Goal: Information Seeking & Learning: Learn about a topic

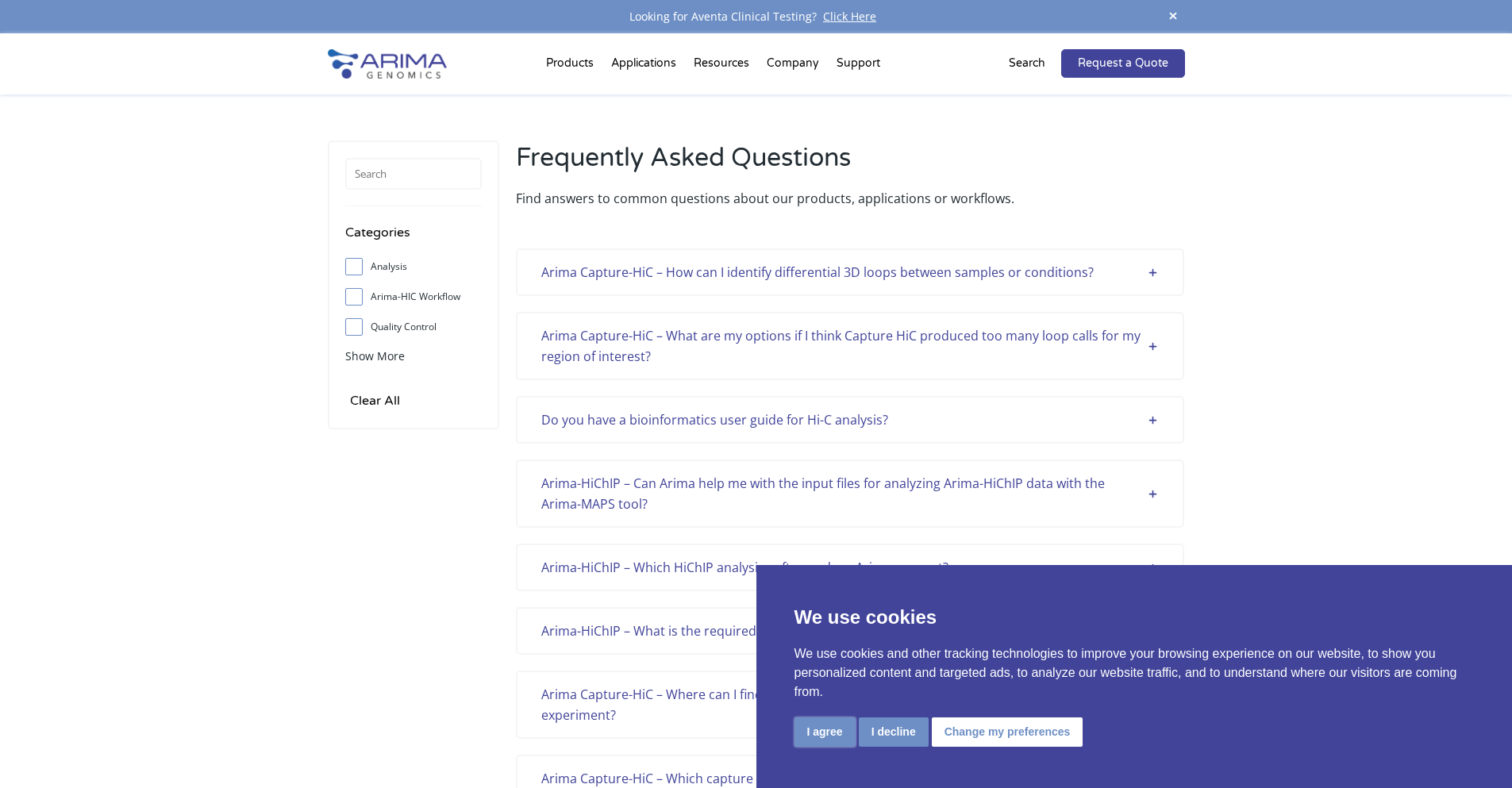
click at [825, 734] on button "I agree" at bounding box center [825, 731] width 61 height 30
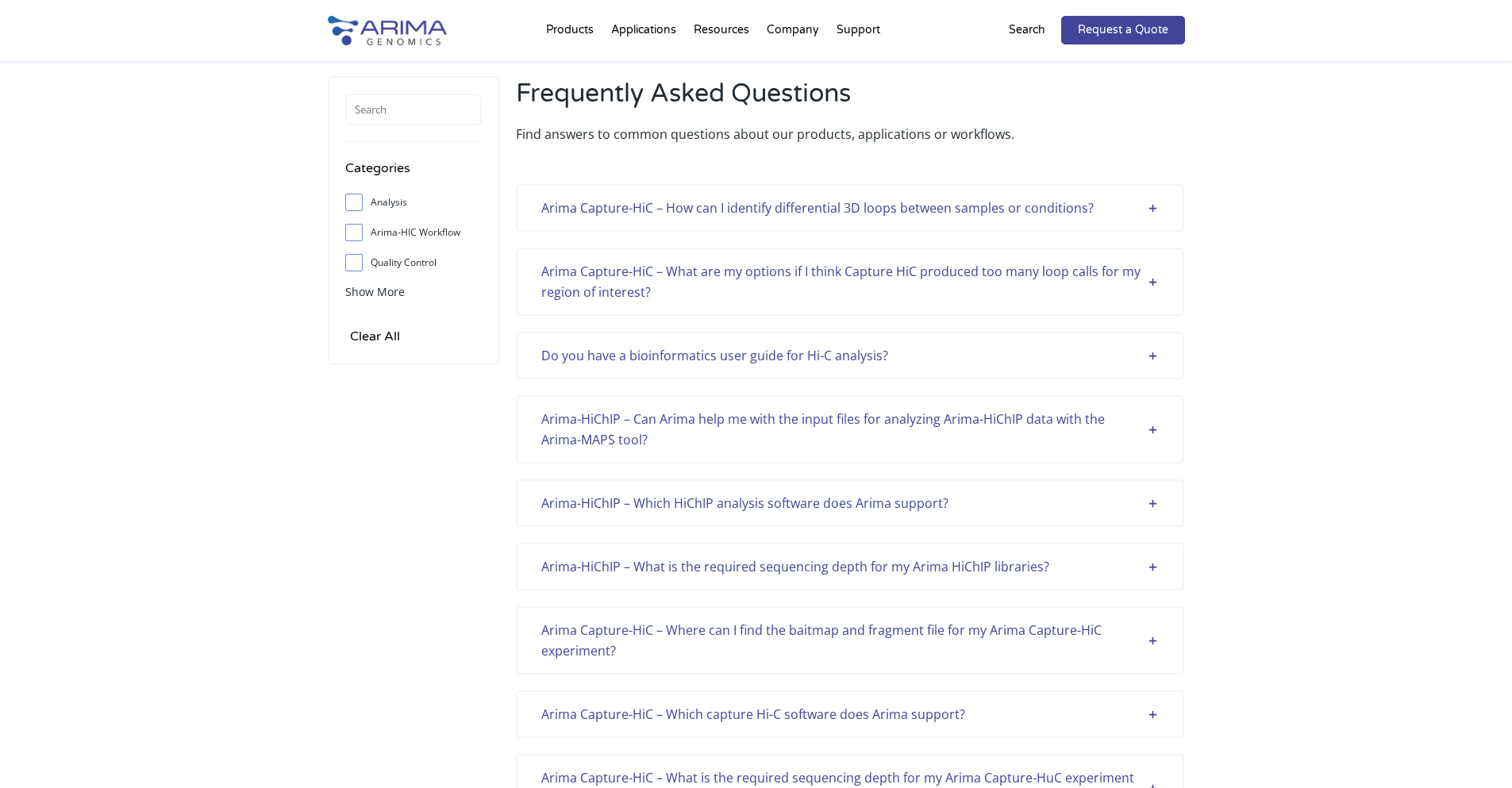
scroll to position [63, 0]
click at [949, 207] on div "Arima Capture-HiC – How can I identify differential 3D loops between samples or…" at bounding box center [850, 208] width 617 height 21
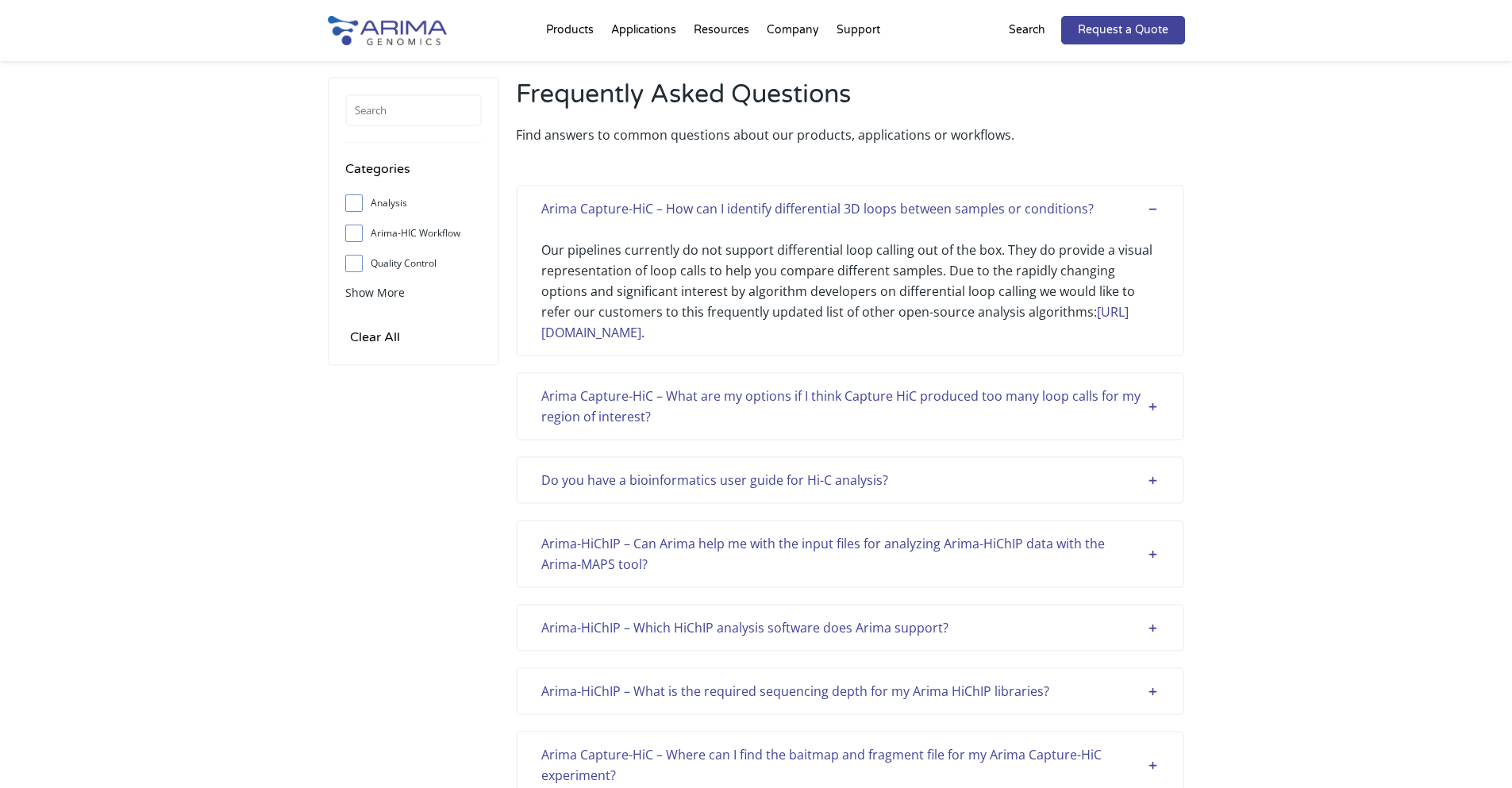
click at [775, 399] on div "Arima Capture-HiC – What are my options if I think Capture HiC produced too man…" at bounding box center [850, 407] width 617 height 41
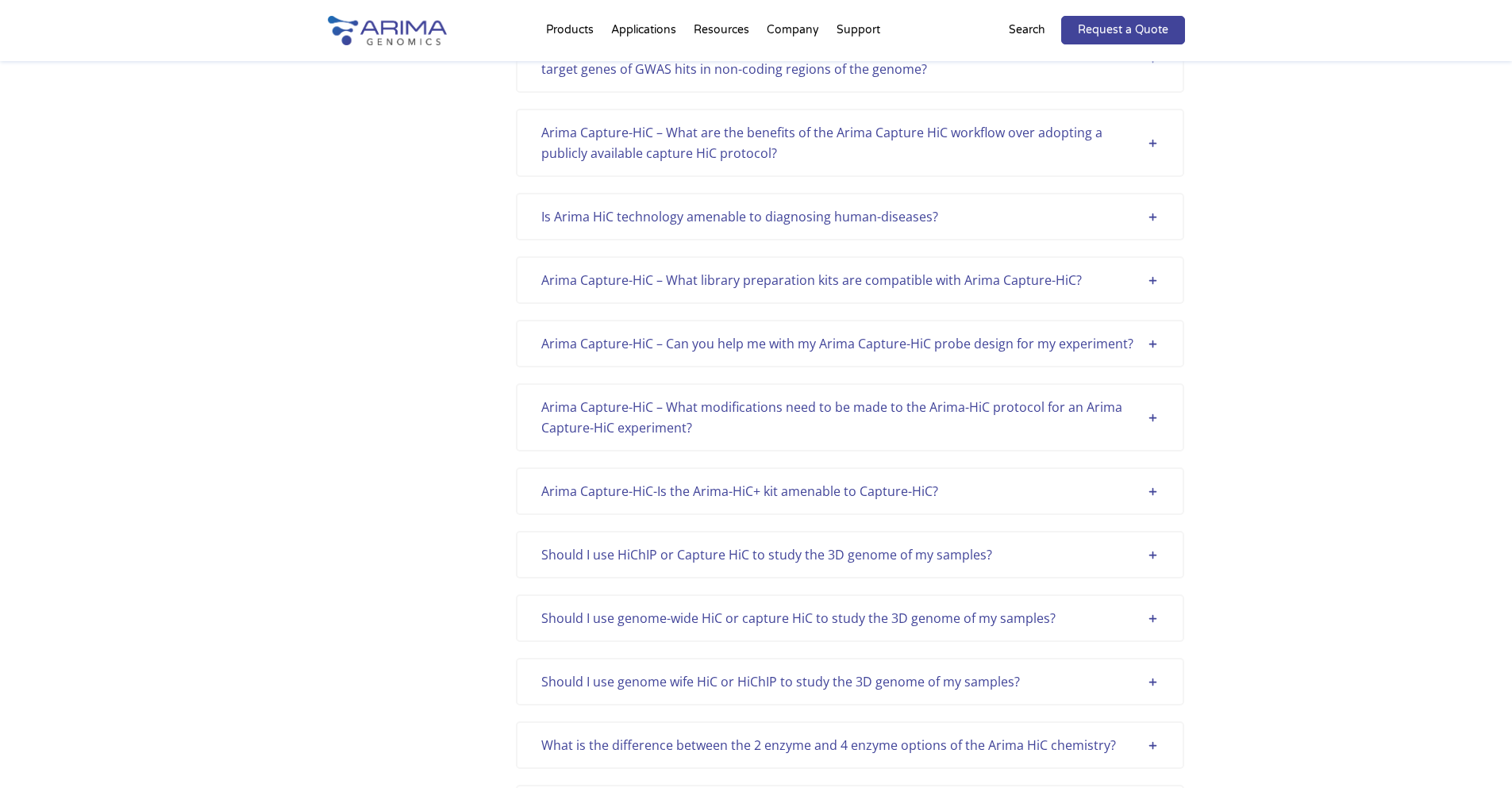
scroll to position [958, 0]
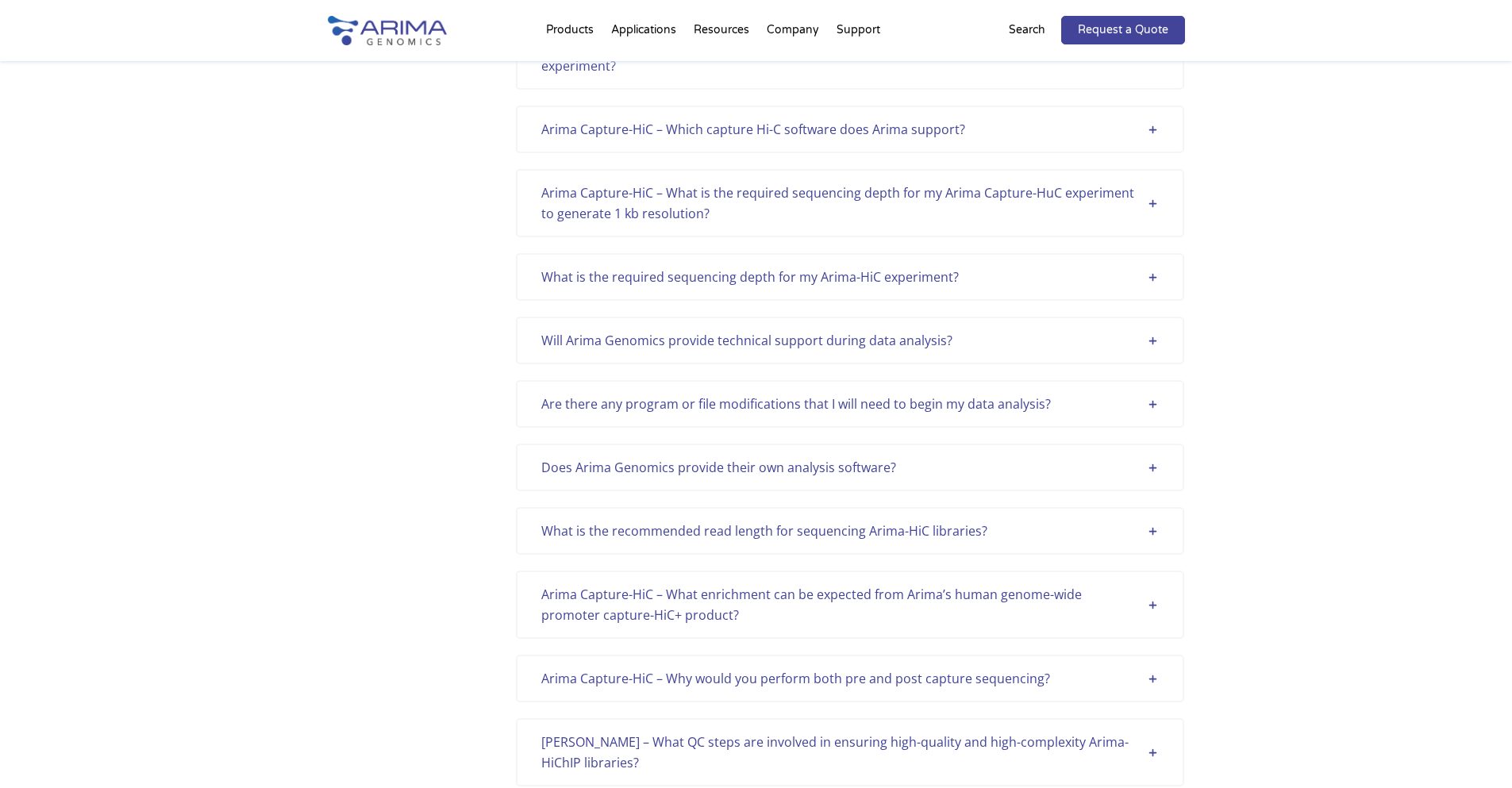
click at [867, 119] on div "Arima Capture-HiC – Which capture Hi-C software does Arima support?" at bounding box center [850, 129] width 617 height 21
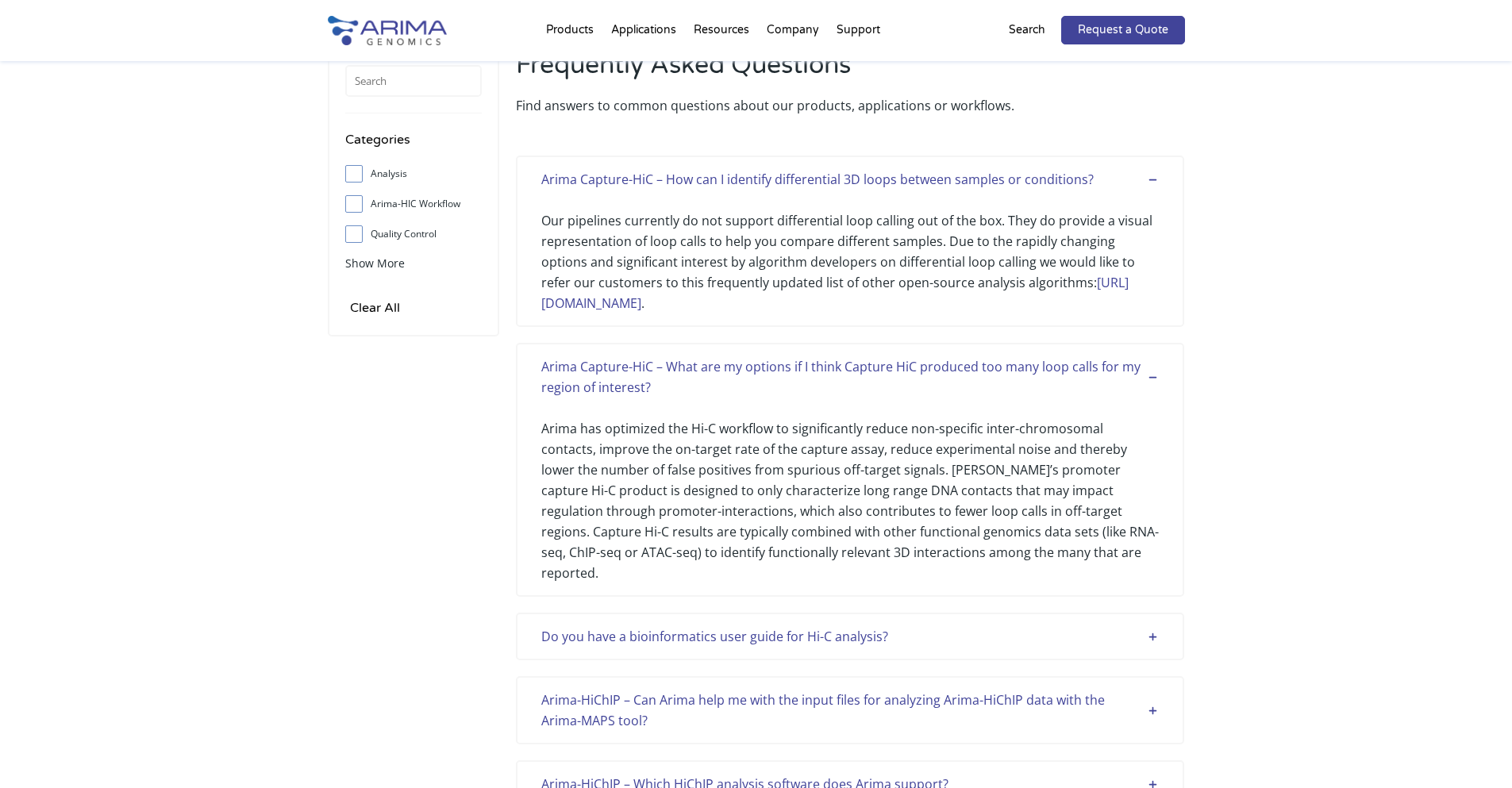
scroll to position [0, 0]
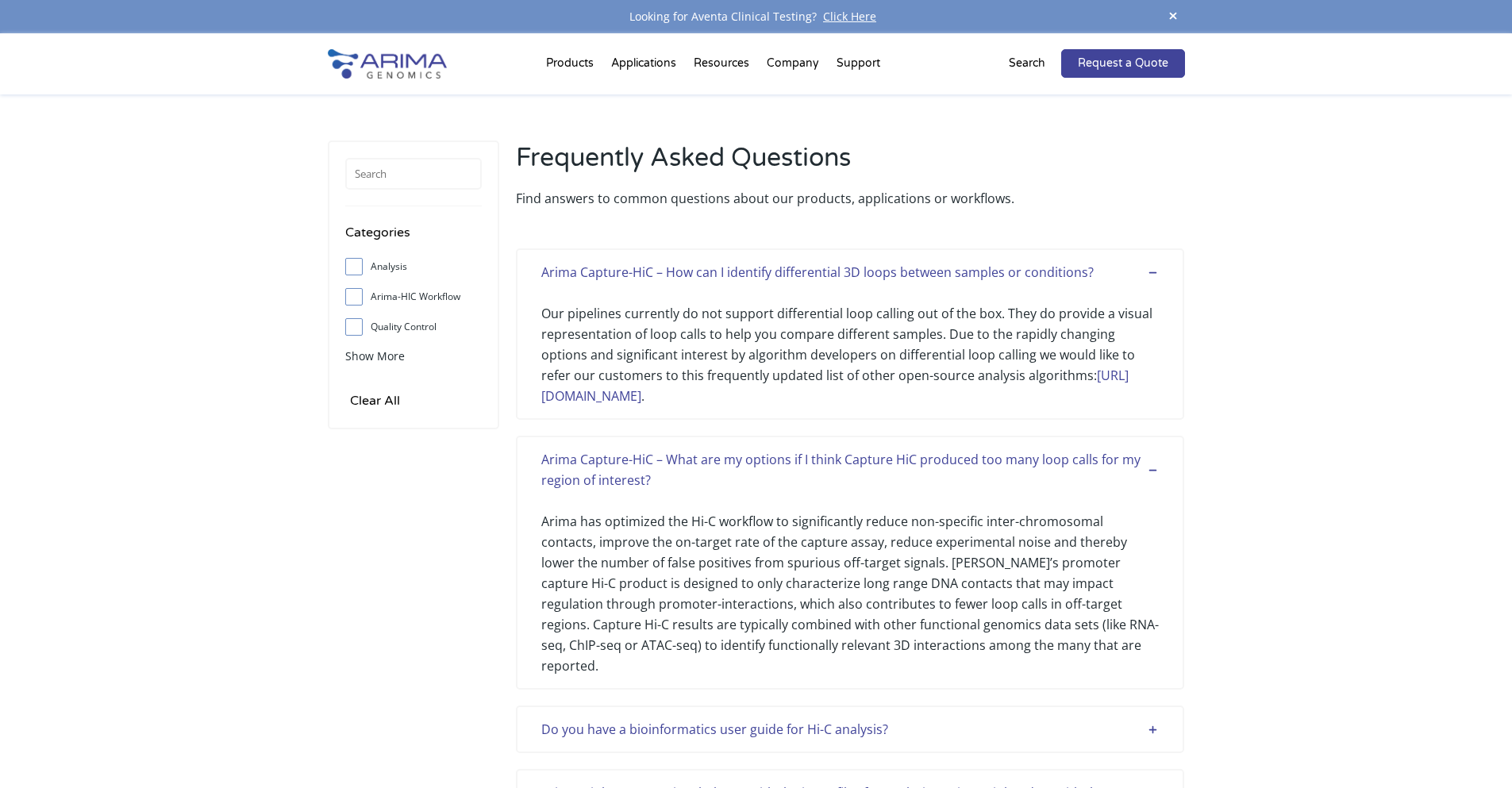
click at [727, 279] on div "Arima Capture-HiC – How can I identify differential 3D loops between samples or…" at bounding box center [850, 271] width 617 height 21
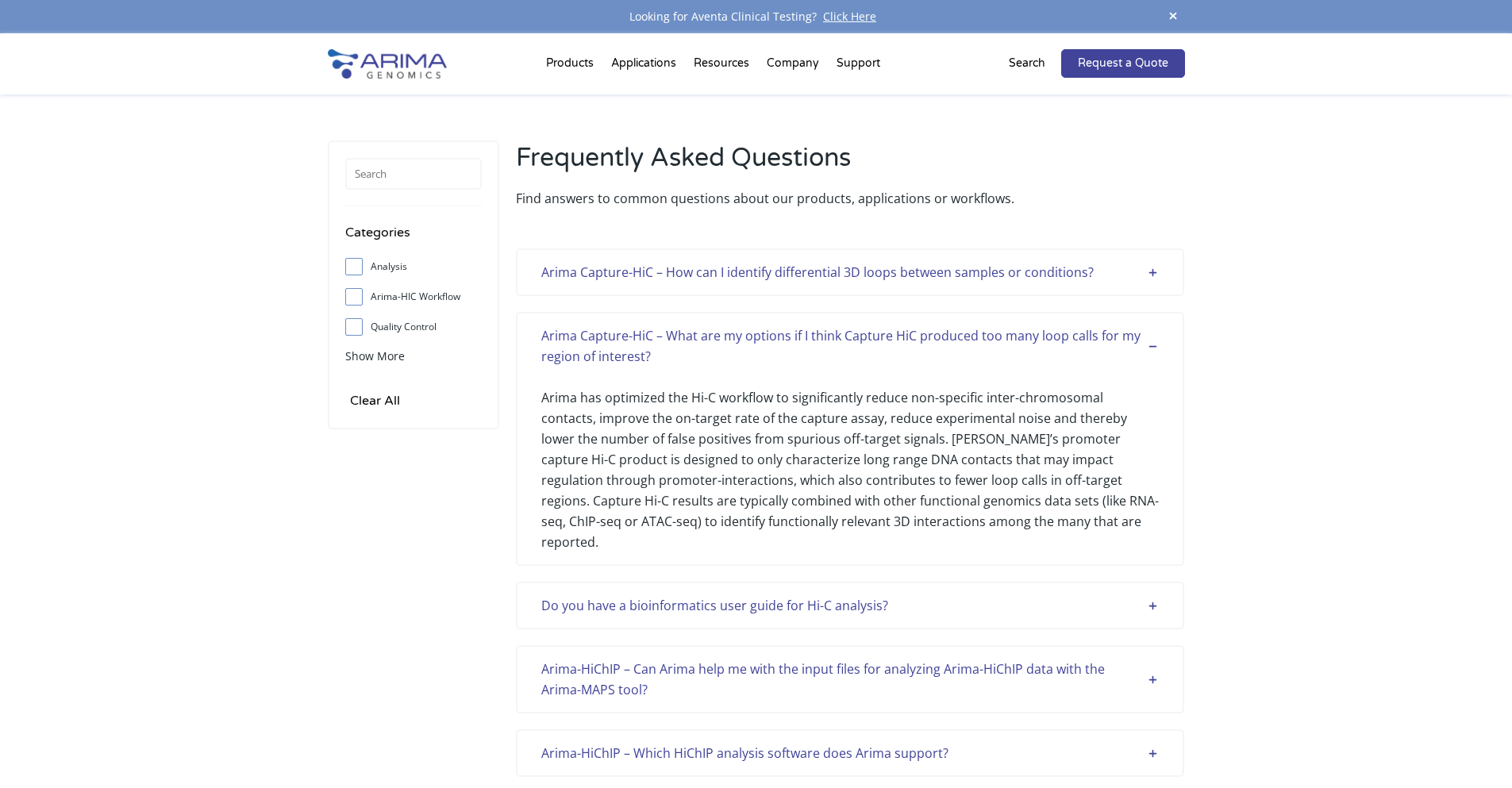
click at [739, 344] on div "Arima Capture-HiC – What are my options if I think Capture HiC produced too man…" at bounding box center [850, 346] width 617 height 41
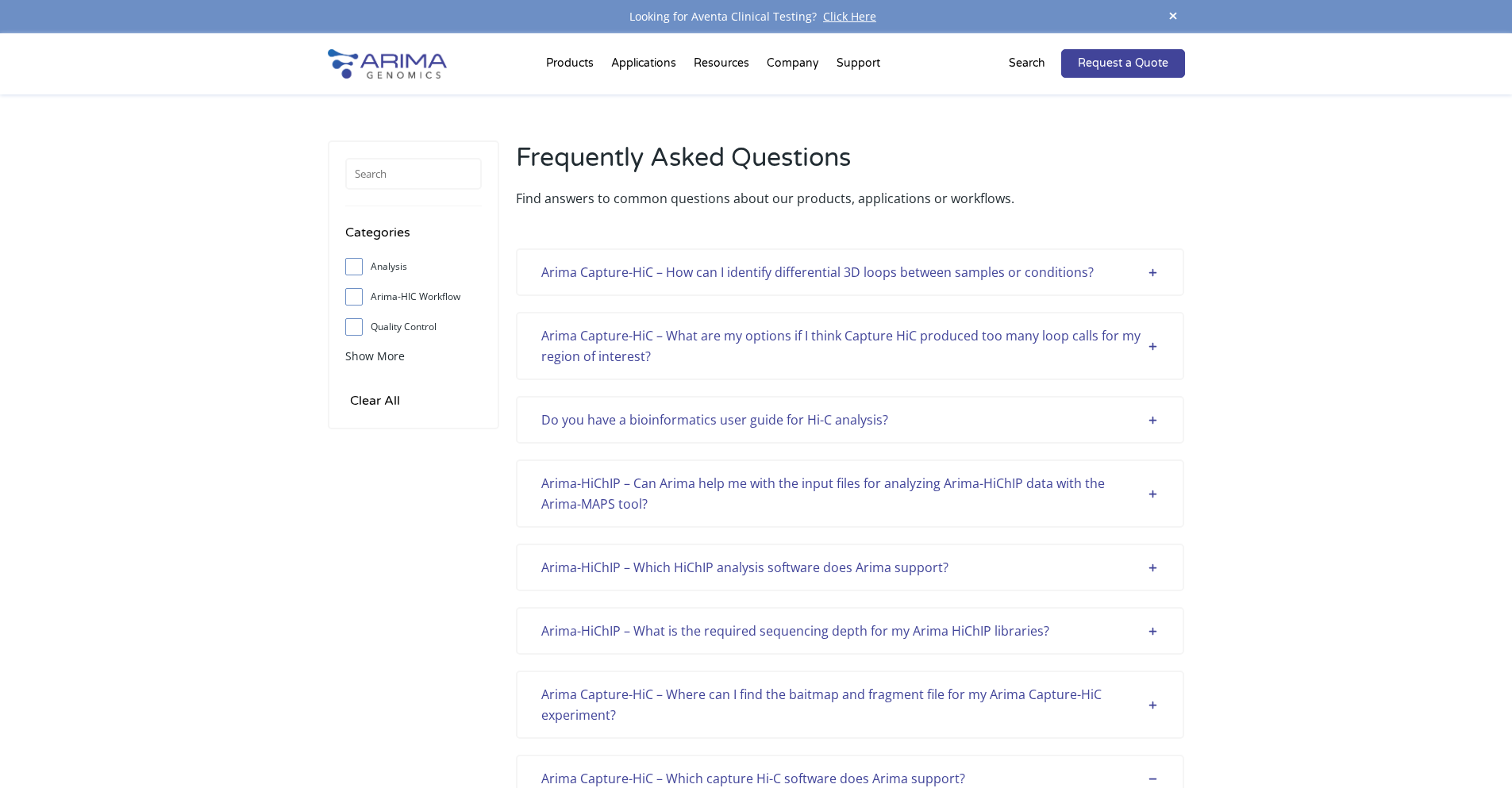
click at [744, 409] on div "Do you have a bioinformatics user guide for Hi-C analysis?" at bounding box center [850, 419] width 617 height 21
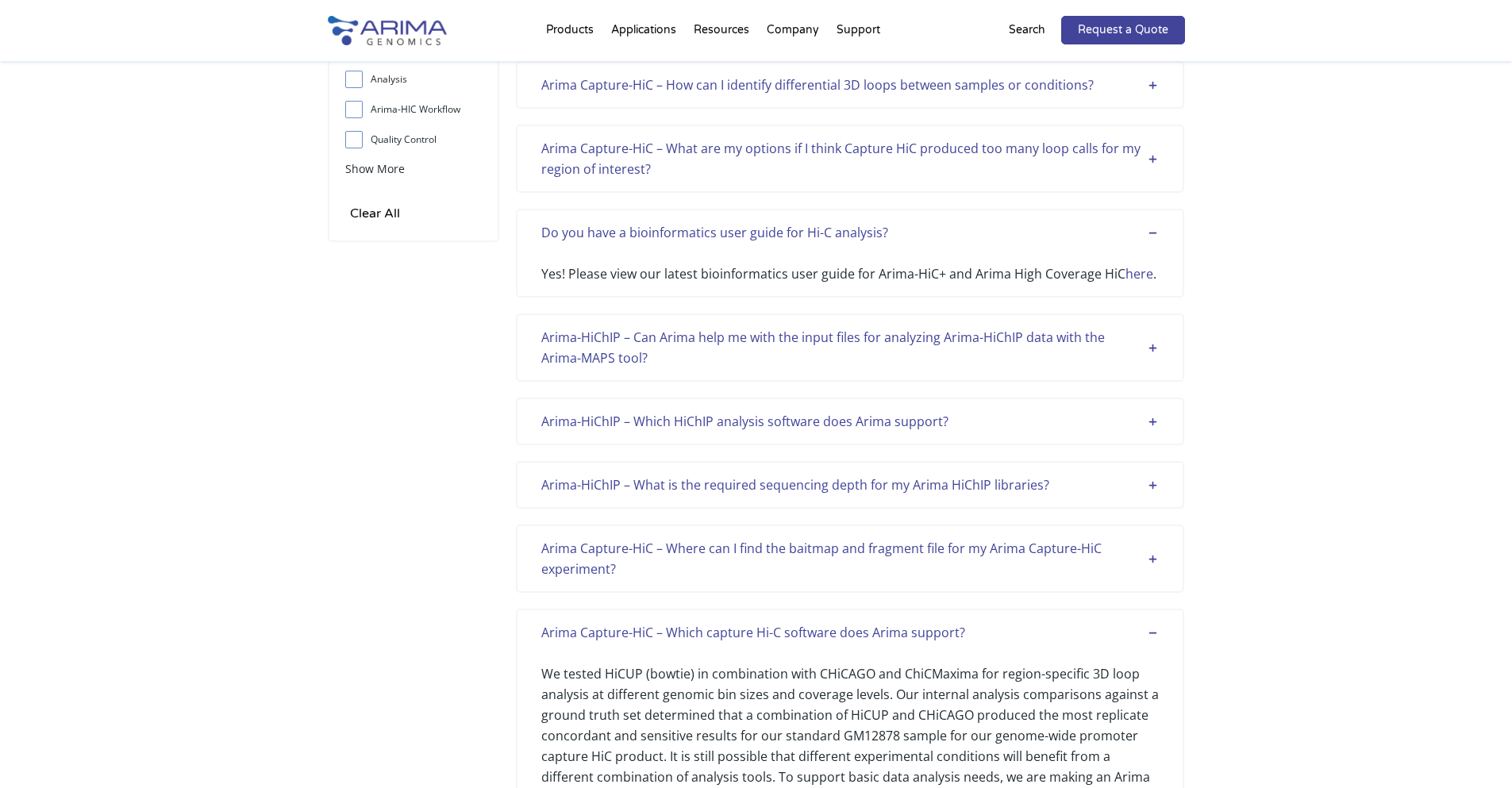
scroll to position [190, 0]
click at [1134, 271] on link "here" at bounding box center [1139, 270] width 28 height 17
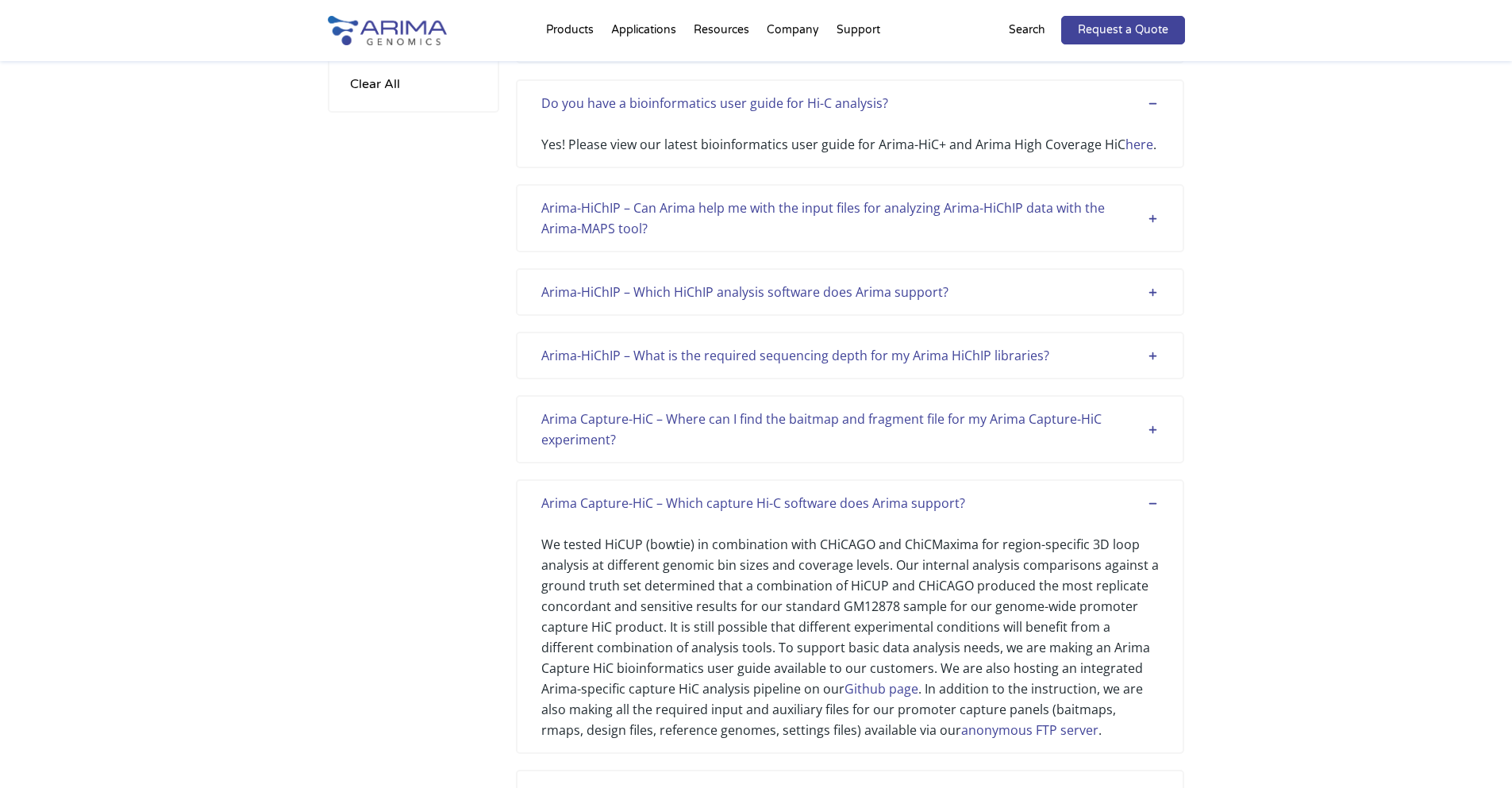
scroll to position [317, 0]
click at [786, 204] on div "Arima-HiChIP – Can Arima help me with the input files for analyzing Arima-HiChI…" at bounding box center [850, 217] width 617 height 41
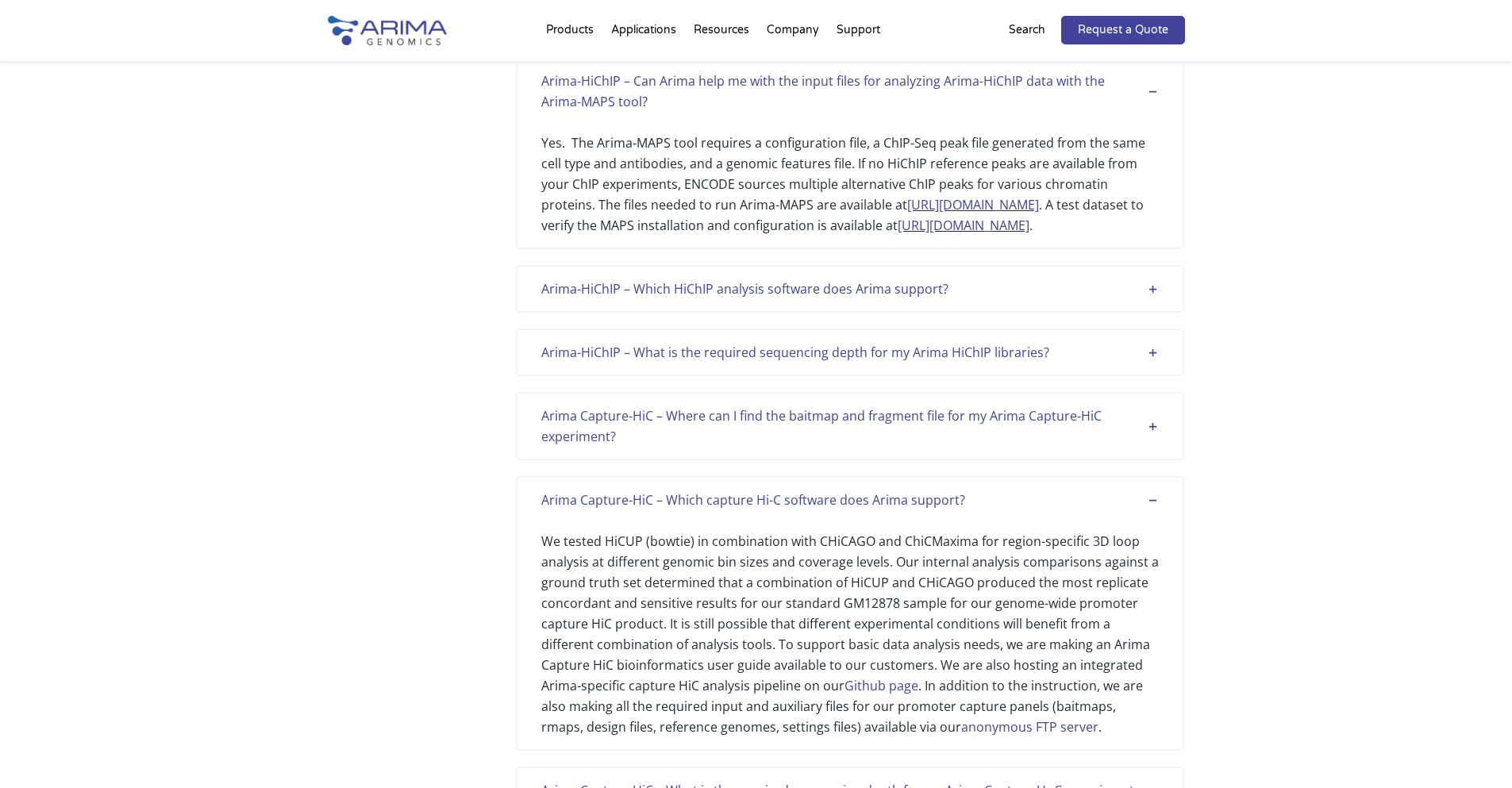
scroll to position [444, 0]
click at [751, 312] on div "Arima-HiChIP – Which HiChIP analysis software does Arima support? For analysis …" at bounding box center [850, 288] width 668 height 48
click at [753, 298] on div "Arima-HiChIP – Which HiChIP analysis software does Arima support?" at bounding box center [850, 288] width 617 height 21
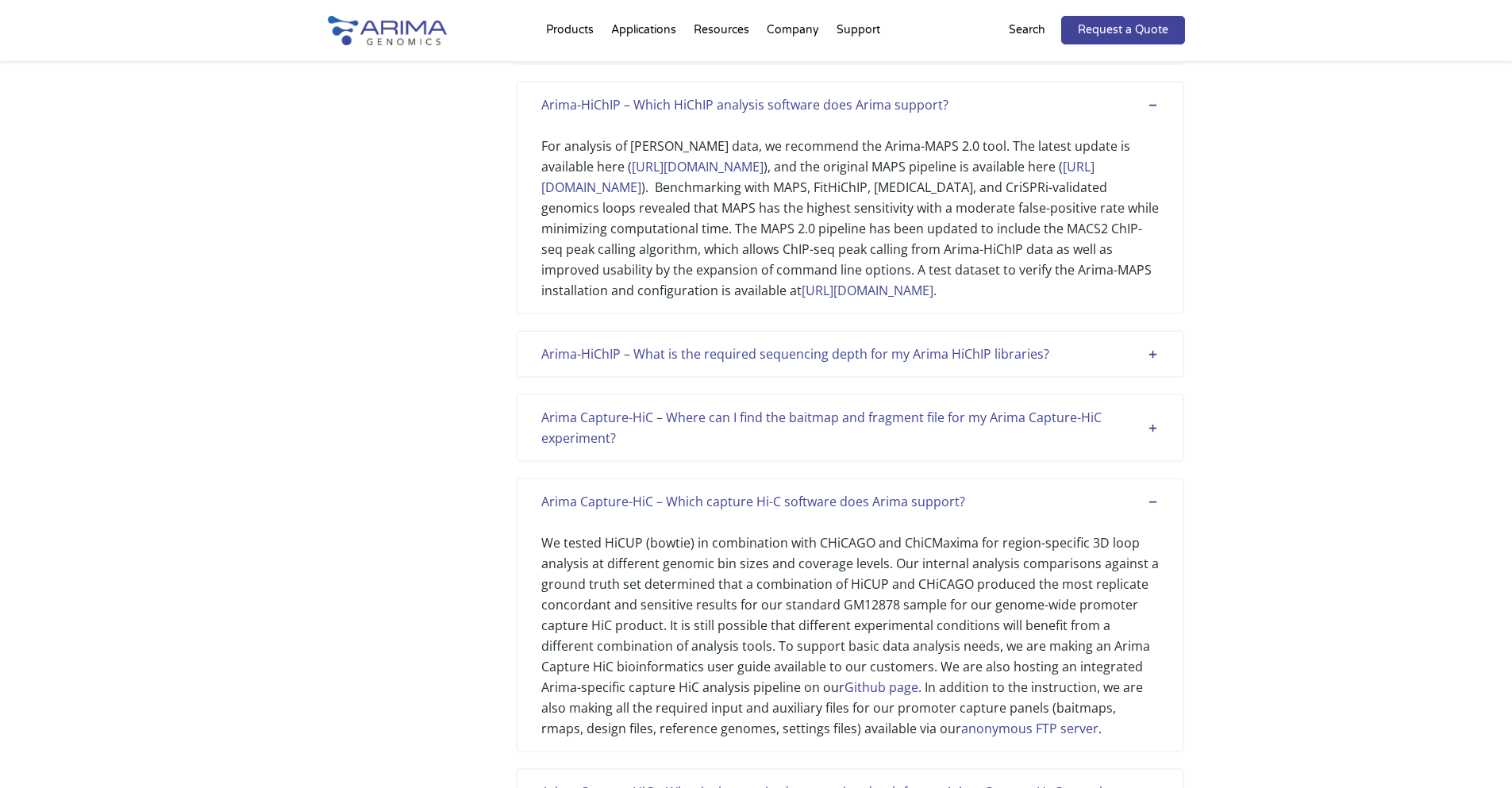
scroll to position [635, 0]
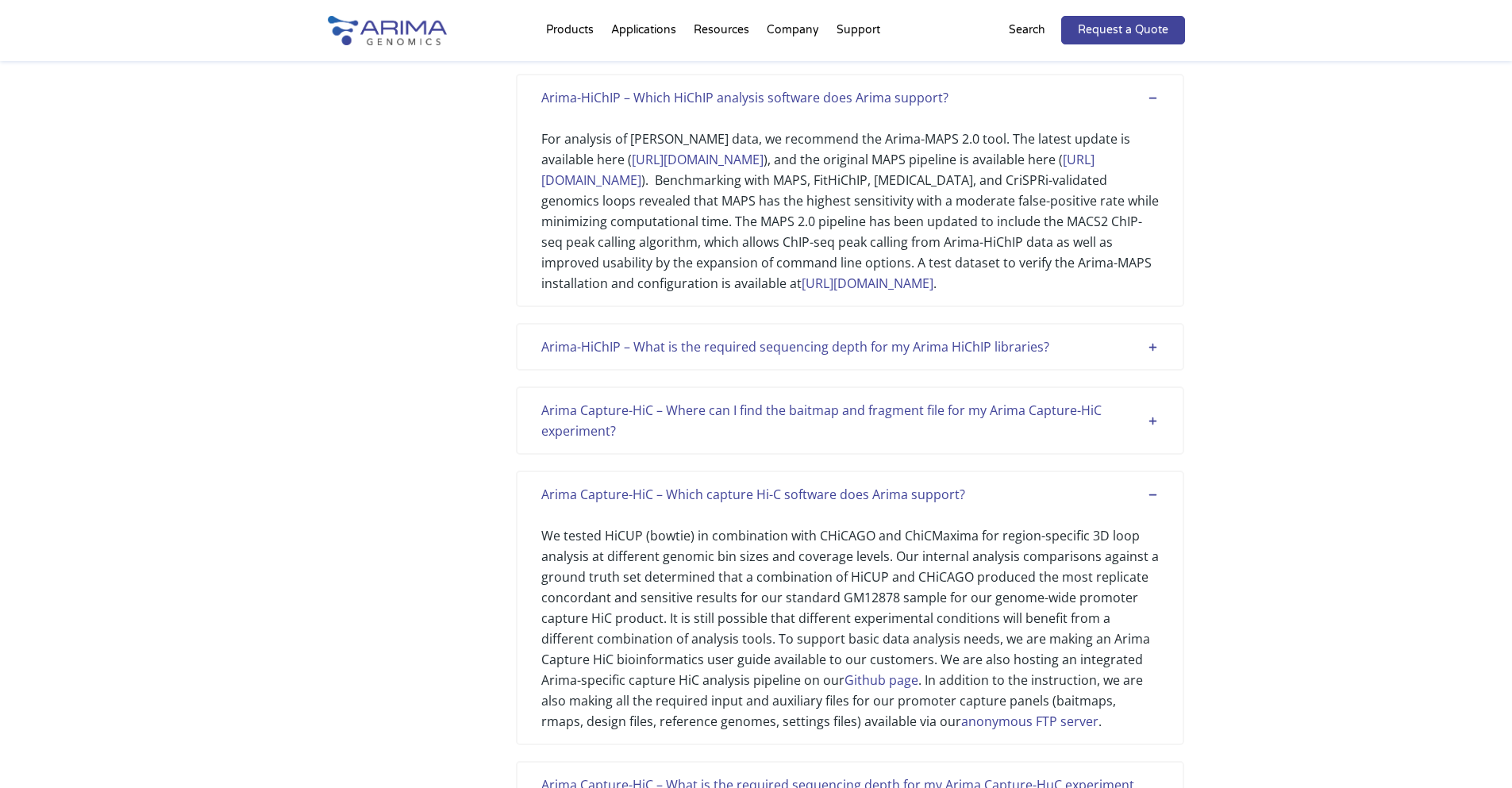
click at [754, 357] on div "Arima-HiChIP – What is the required sequencing depth for my Arima HiChIP librar…" at bounding box center [850, 346] width 617 height 21
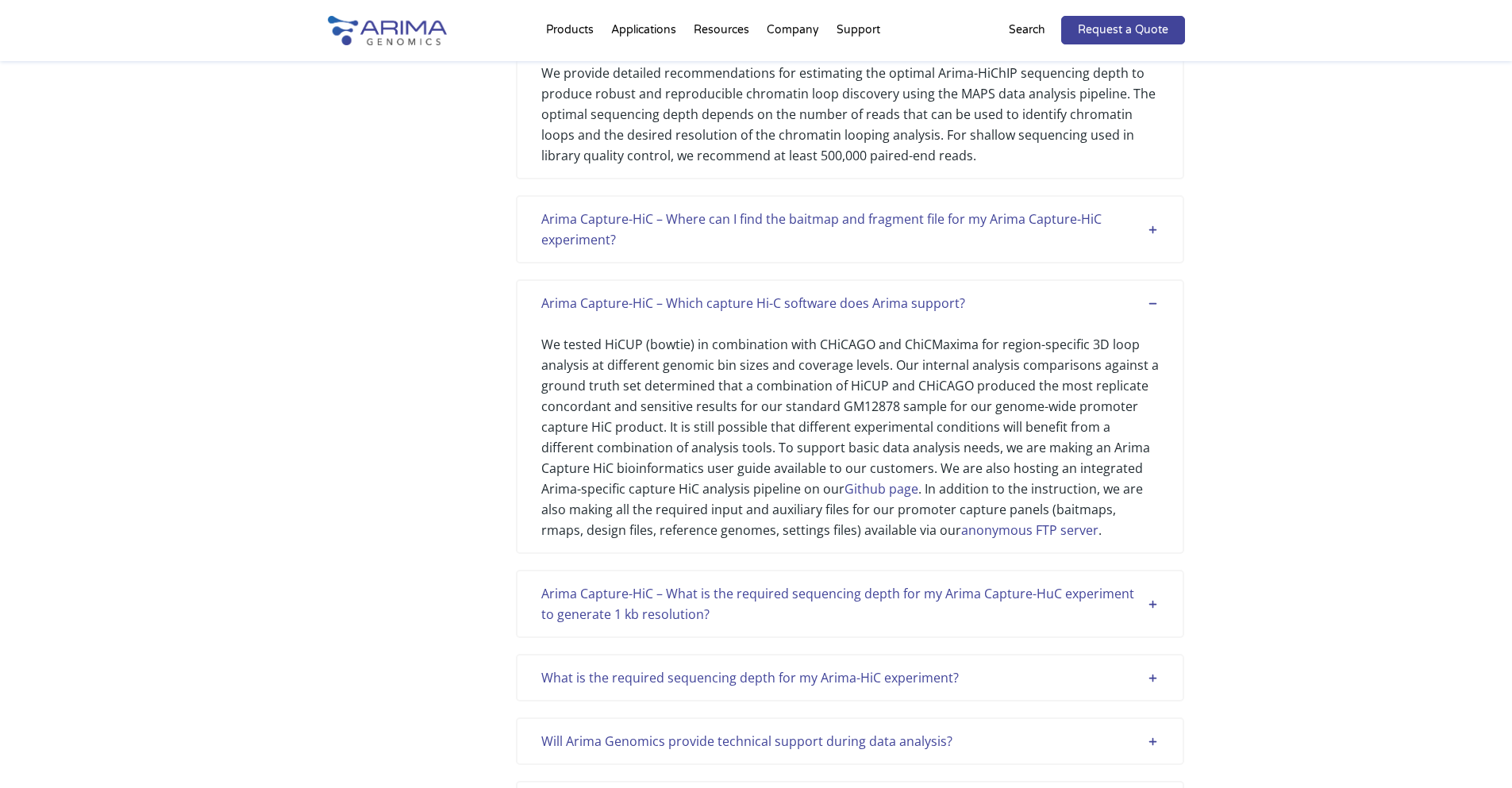
scroll to position [952, 0]
click at [759, 247] on div "Arima Capture-HiC – Where can I find the baitmap and fragment file for my Arima…" at bounding box center [850, 227] width 617 height 41
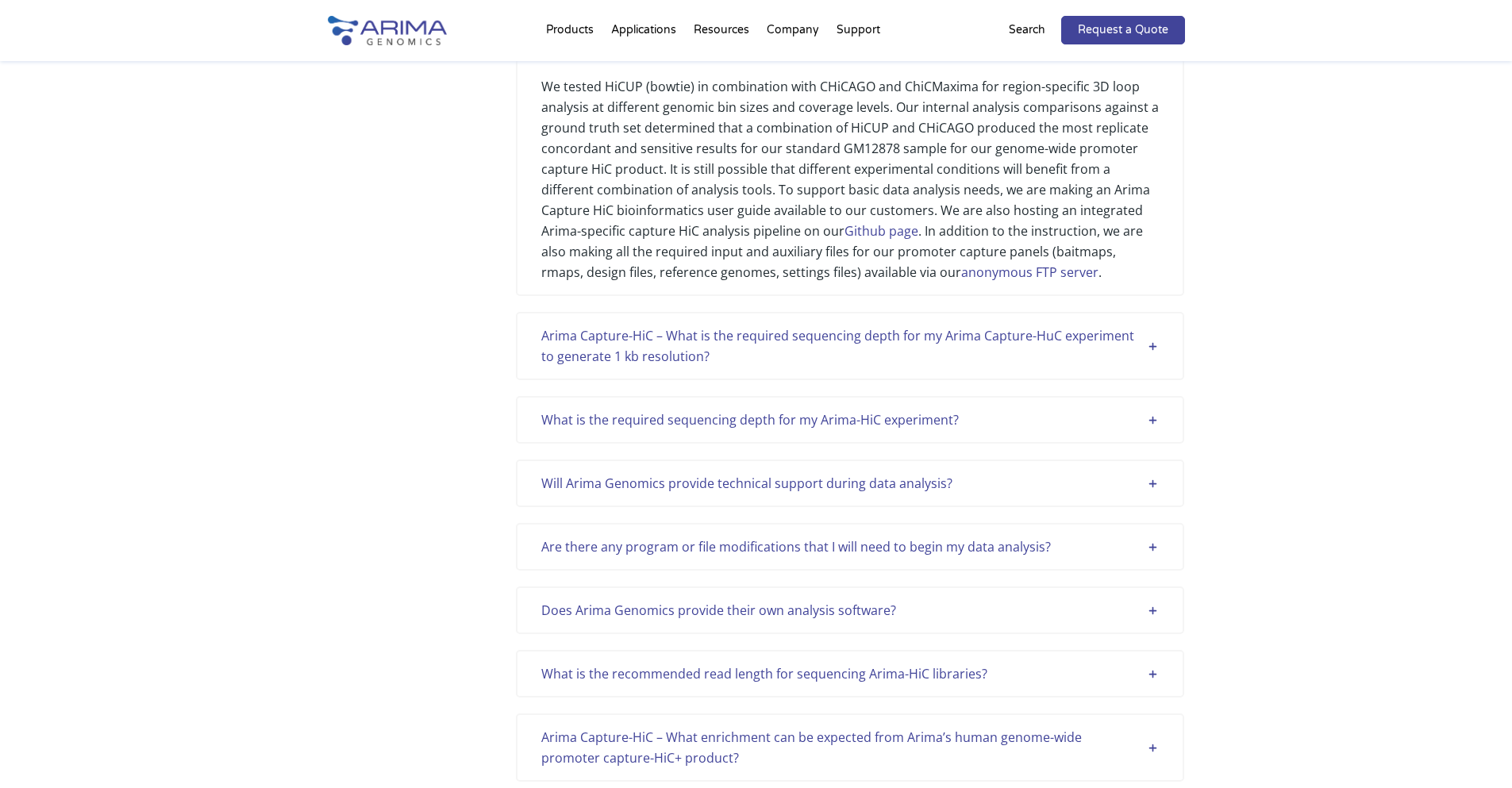
scroll to position [1333, 0]
click at [991, 279] on link "anonymous FTP server" at bounding box center [1029, 270] width 137 height 17
click at [844, 238] on link "Github page" at bounding box center [881, 229] width 74 height 17
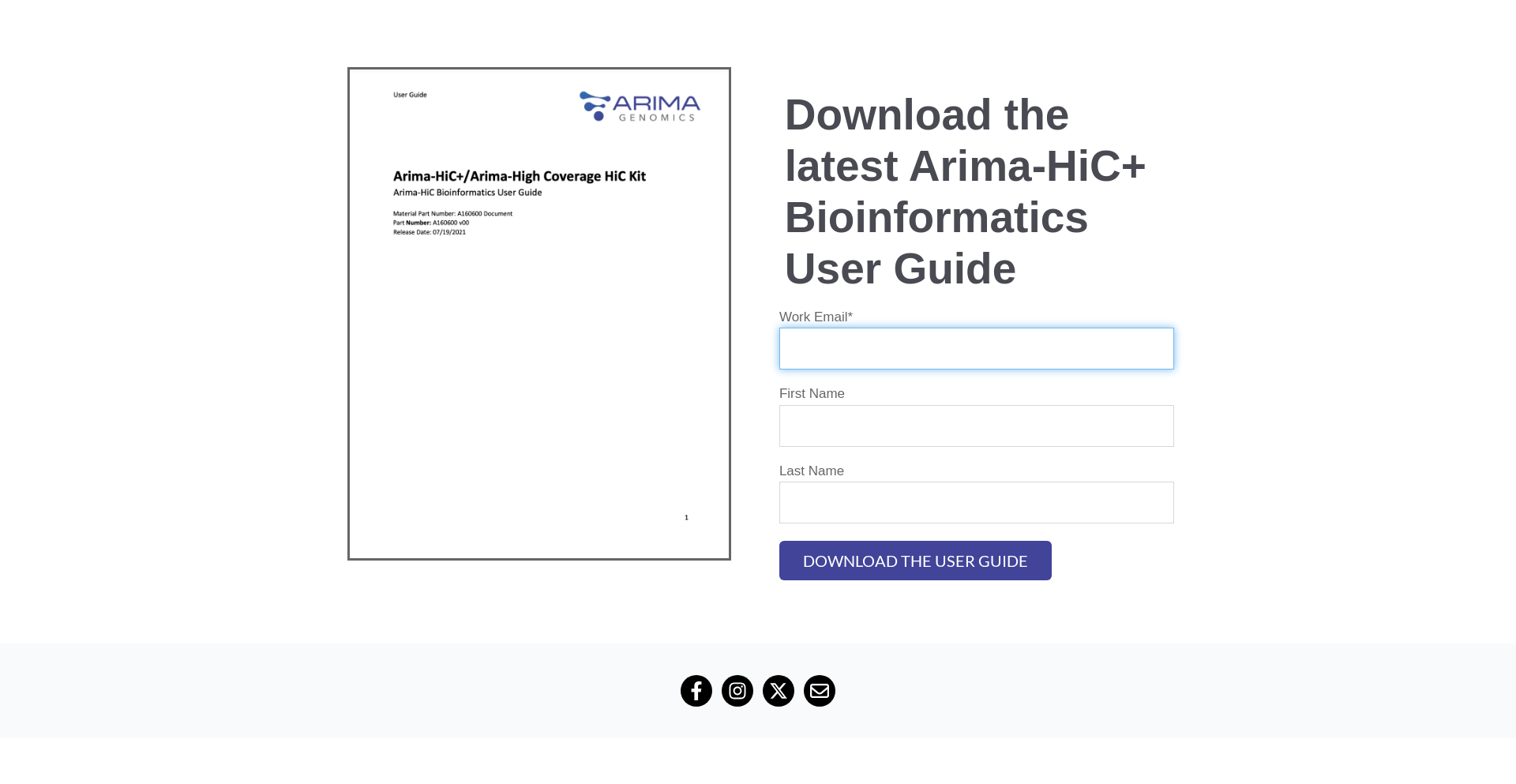
click at [868, 355] on input "Work Email *" at bounding box center [977, 348] width 395 height 42
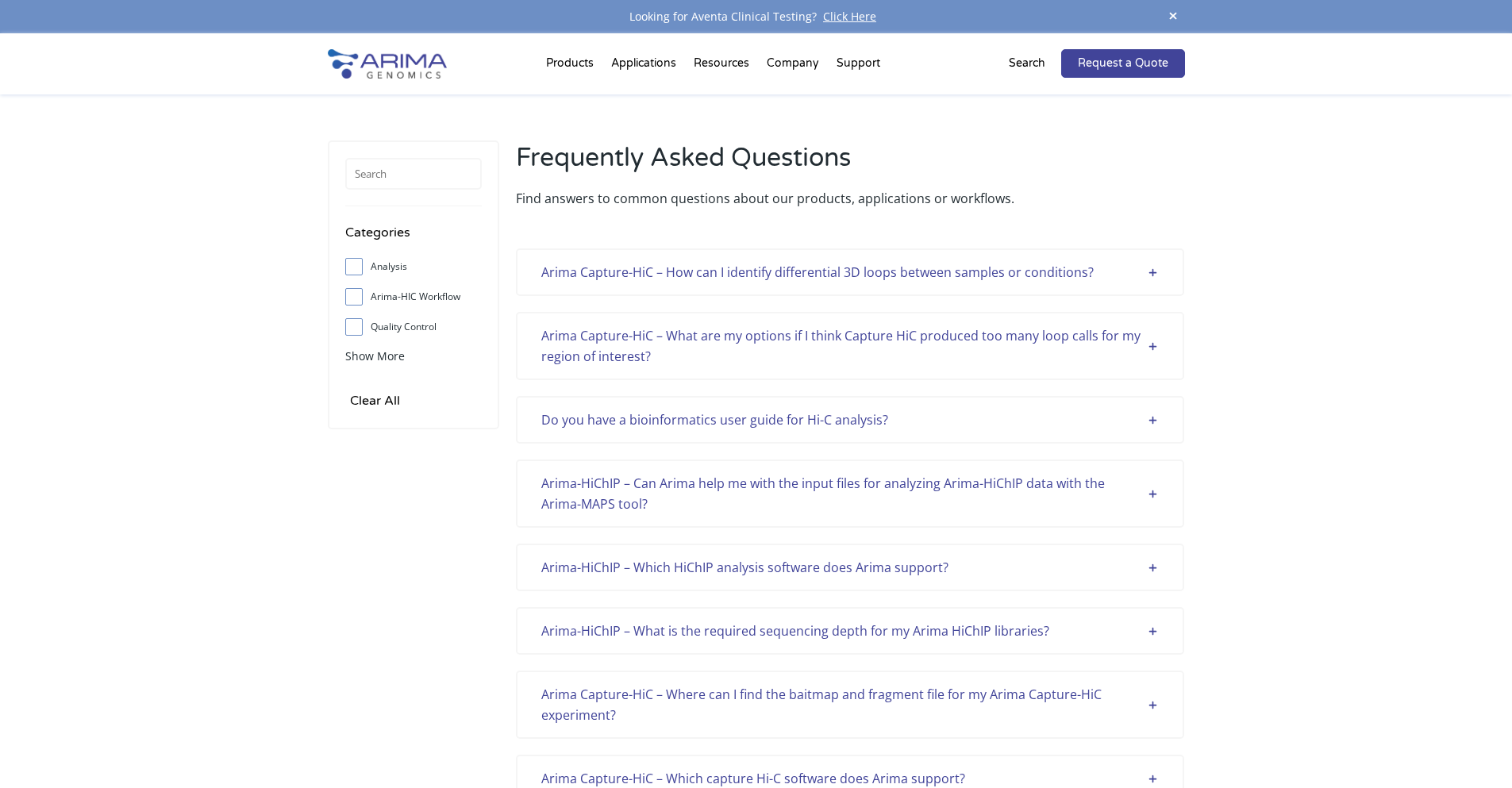
click at [358, 301] on input "Arima-HIC Workflow" at bounding box center [353, 296] width 10 height 10
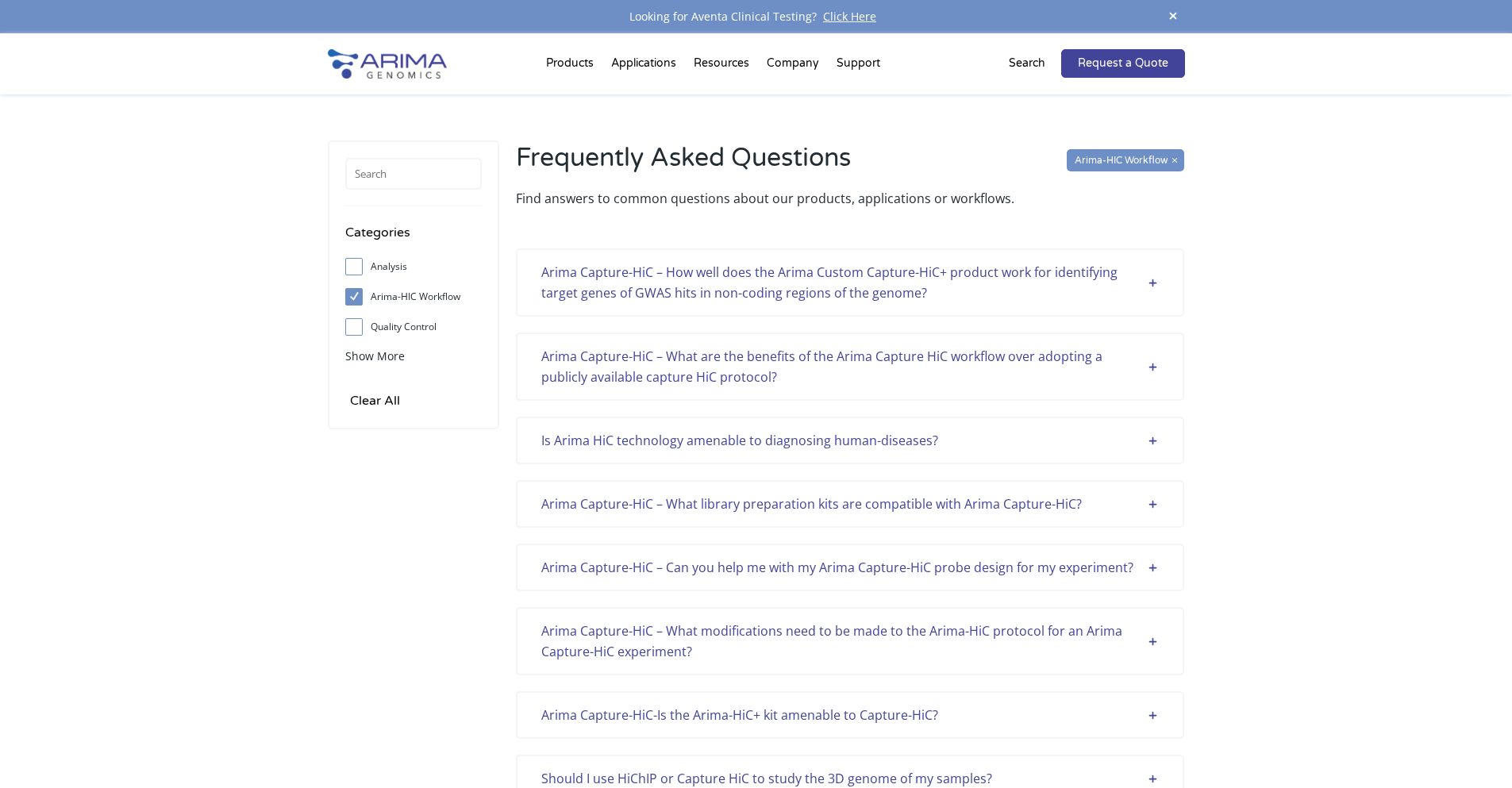
click at [821, 280] on div "Arima Capture-HiC – How well does the Arima Custom Capture-HiC+ product work fo…" at bounding box center [850, 282] width 617 height 41
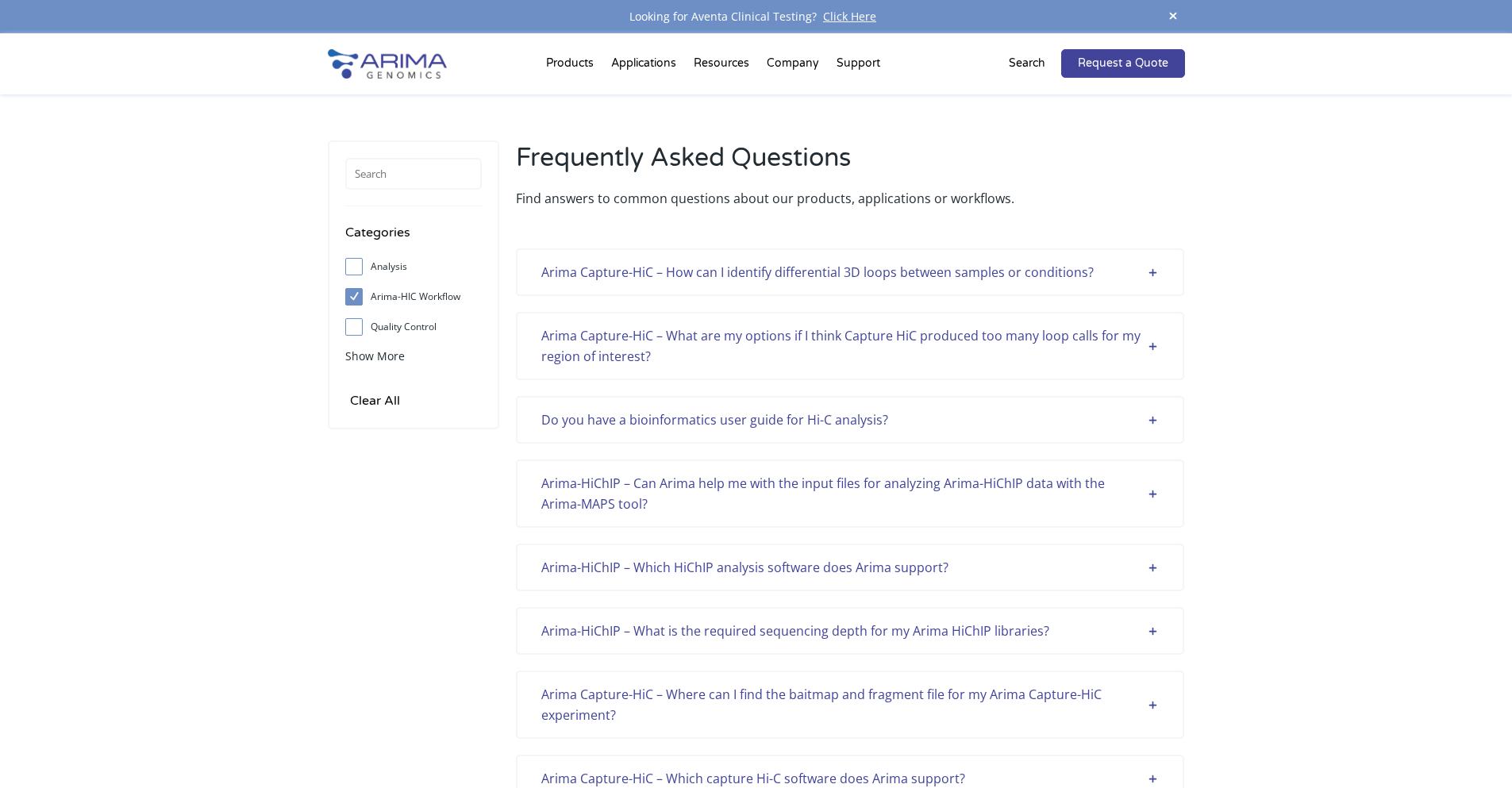
click at [806, 275] on div "Arima Capture-HiC – How can I identify differential 3D loops between samples or…" at bounding box center [850, 271] width 617 height 21
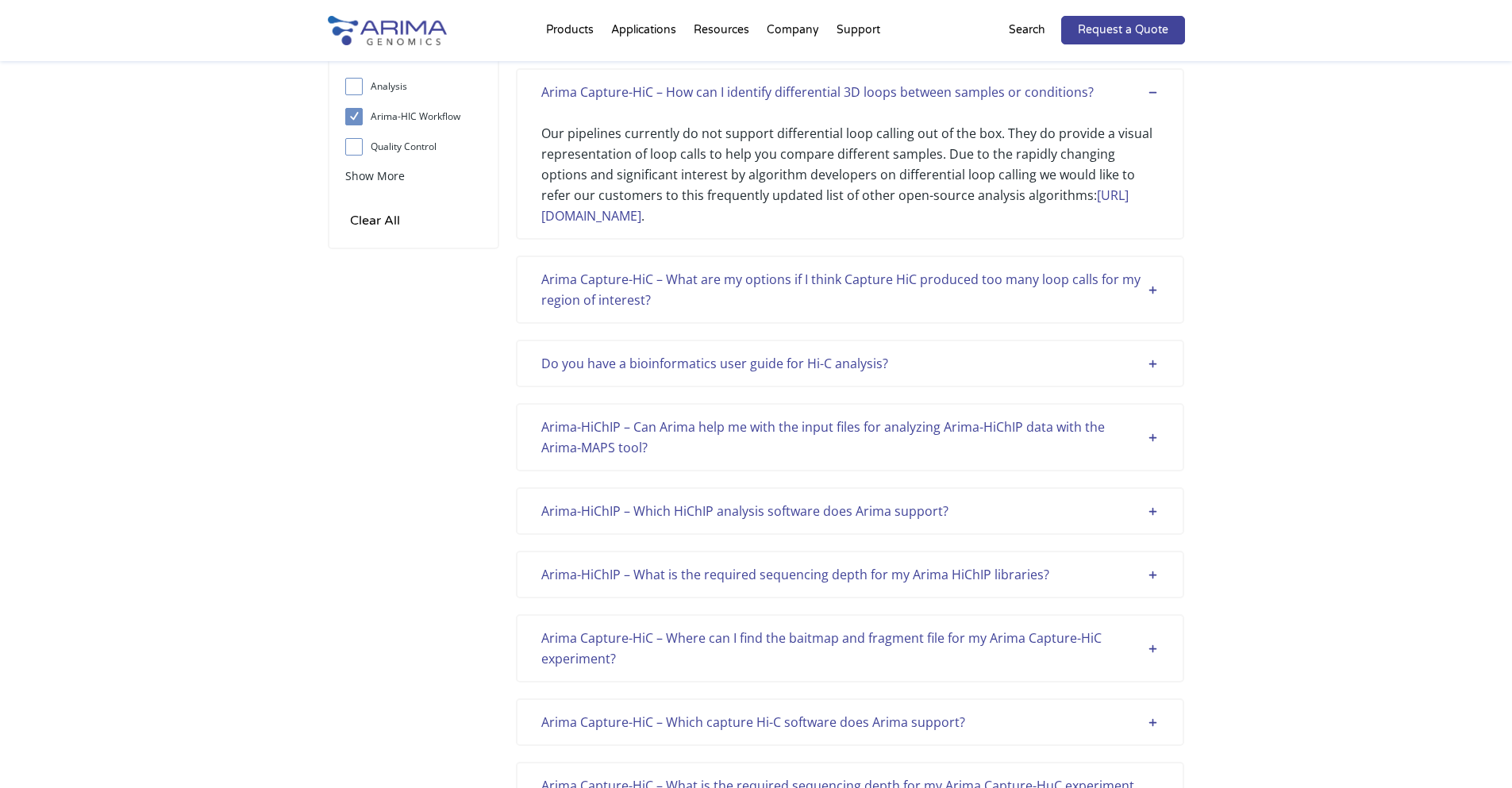
scroll to position [190, 0]
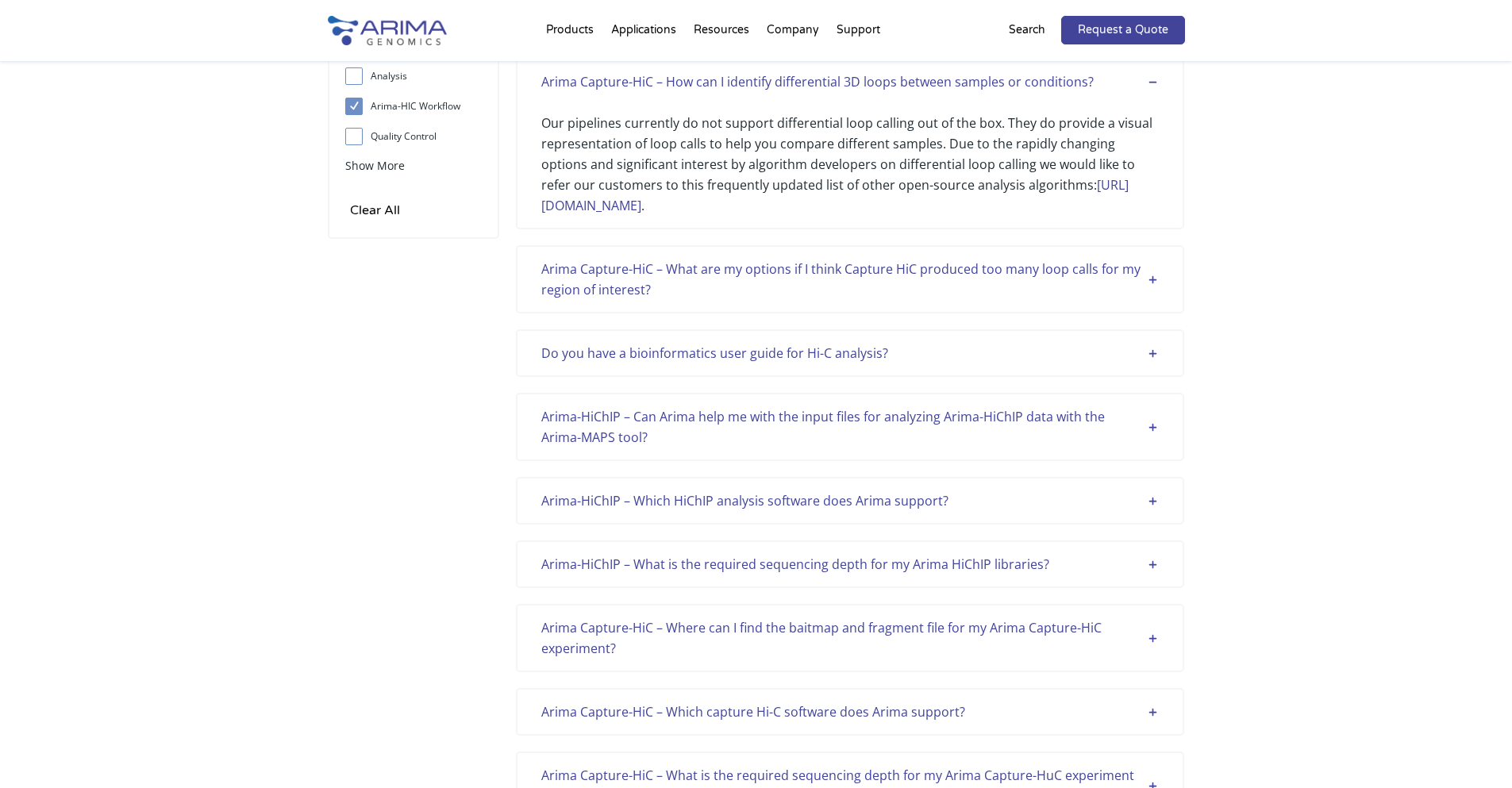
click at [800, 362] on div "Do you have a bioinformatics user guide for Hi-C analysis?" at bounding box center [850, 353] width 617 height 21
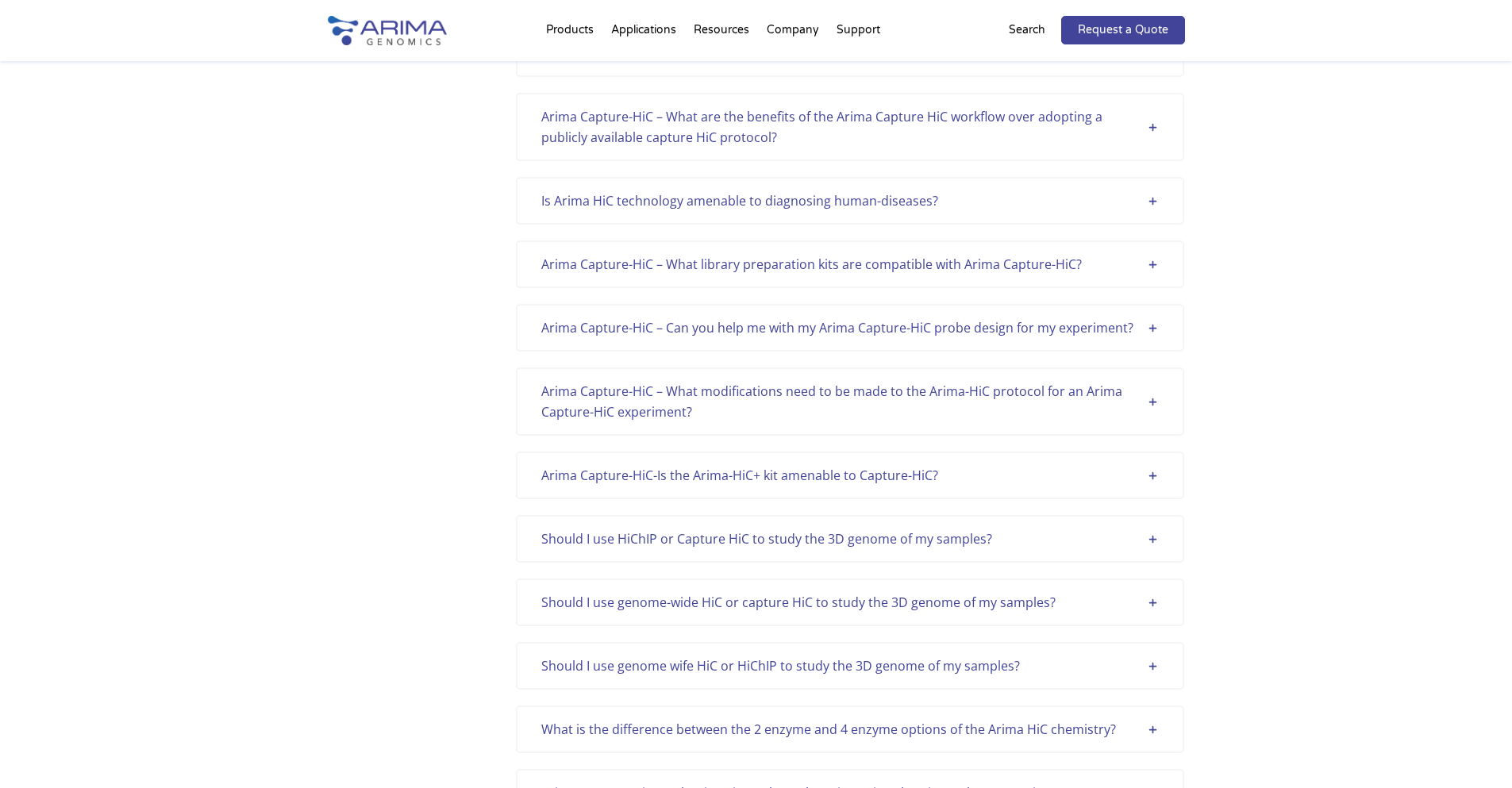
scroll to position [1840, 0]
click at [810, 188] on div "Is Arima HiC technology amenable to diagnosing human-diseases?" at bounding box center [850, 198] width 617 height 21
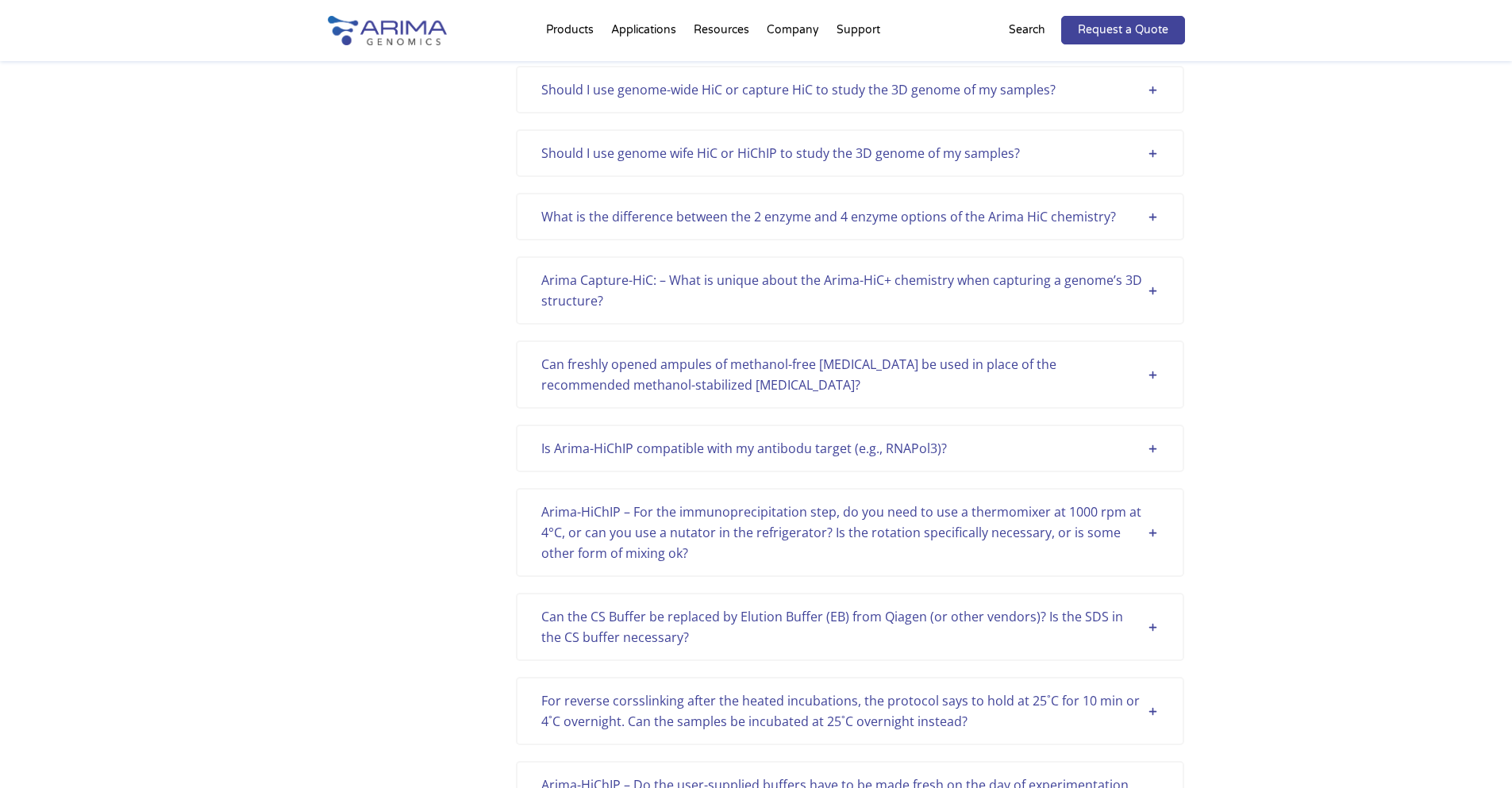
scroll to position [2538, 0]
click at [887, 223] on div "What is the difference between the 2 enzyme and 4 enzyme options of the Arima H…" at bounding box center [850, 215] width 617 height 21
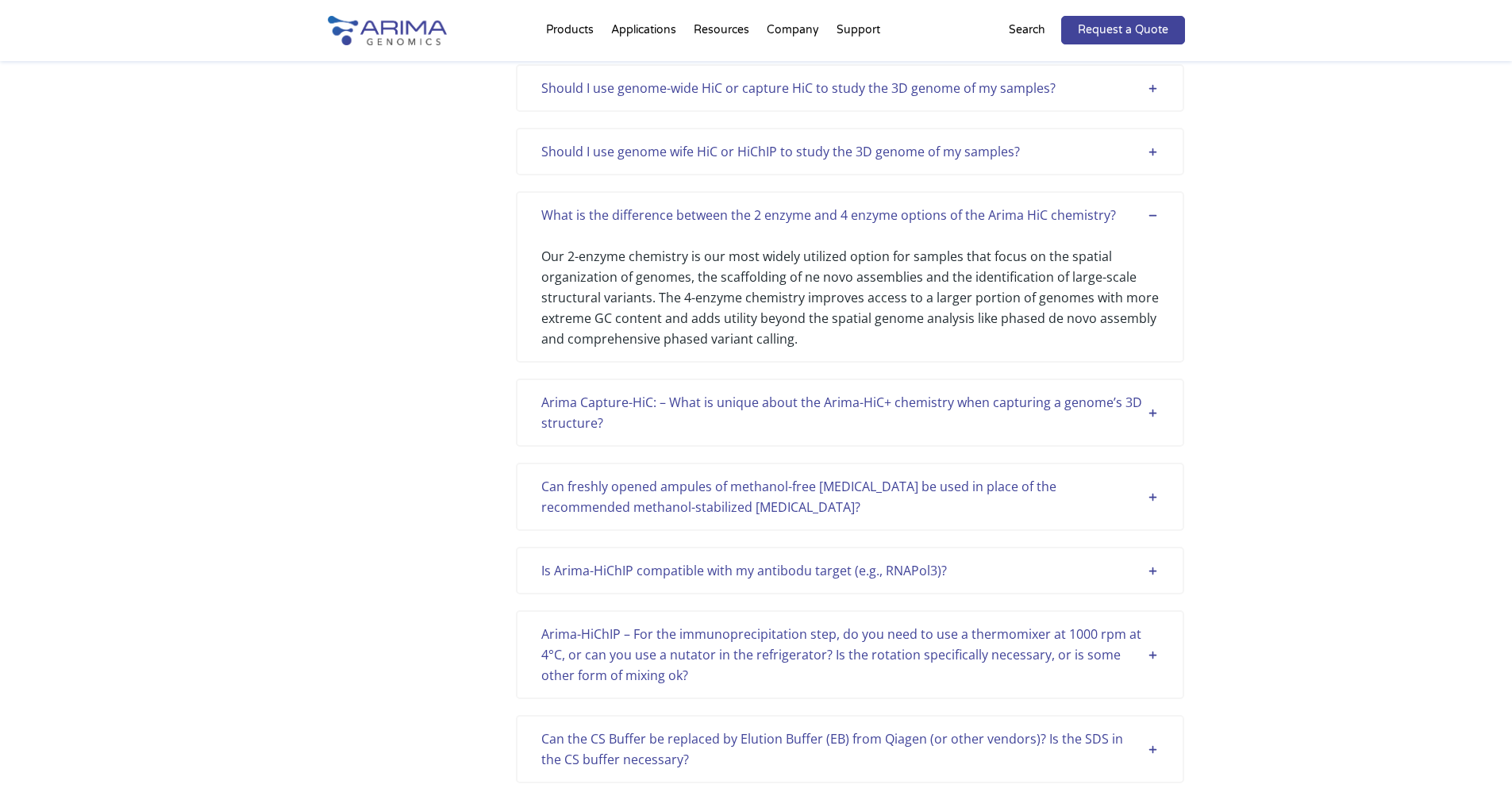
click at [900, 405] on div "Arima Capture-HiC: – What is unique about the Arima-HiC+ chemistry when capturi…" at bounding box center [850, 413] width 617 height 41
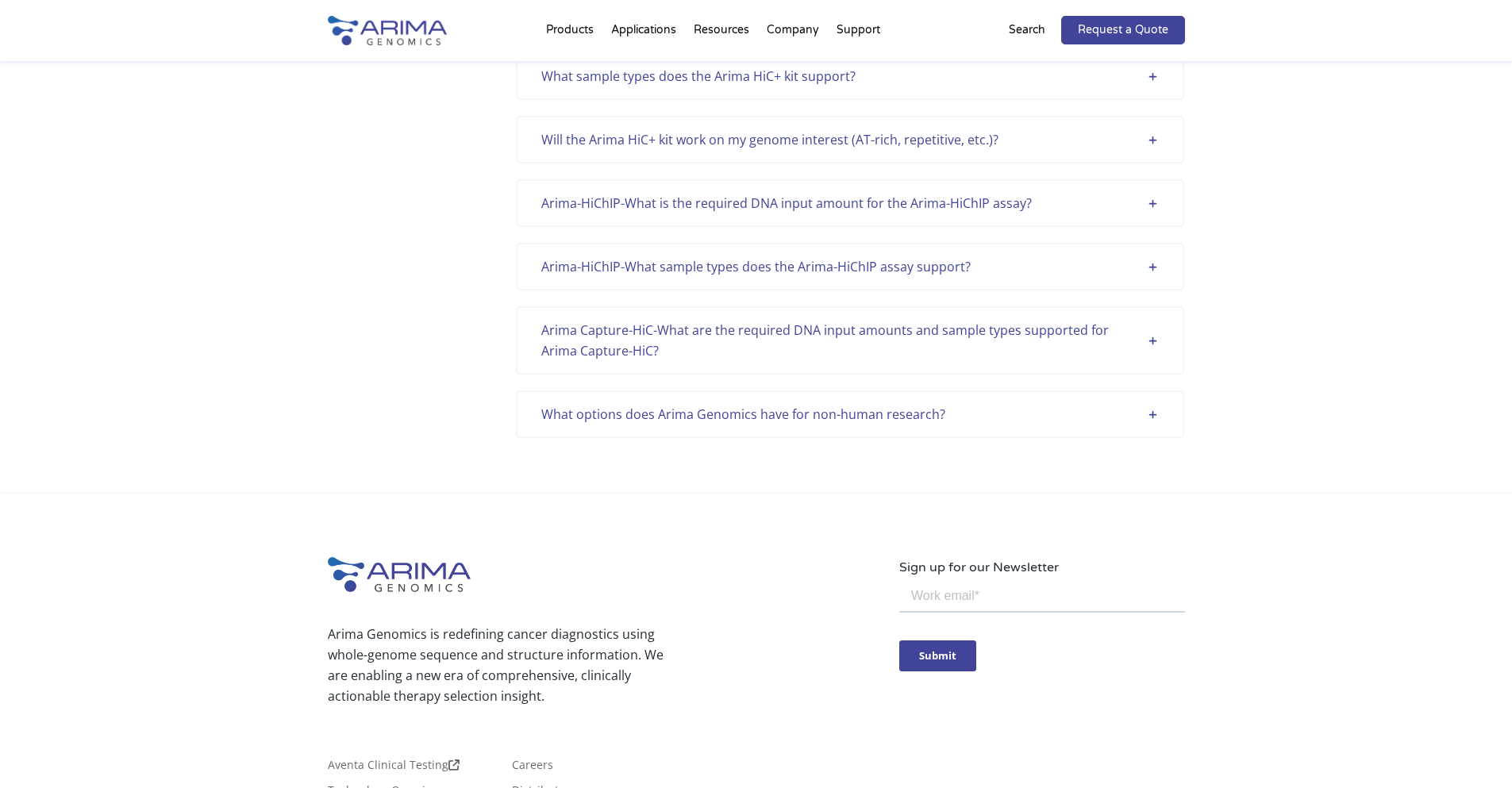
scroll to position [4949, 0]
click at [770, 401] on div "What options does Arima Genomics have for non-human research?" at bounding box center [850, 411] width 617 height 21
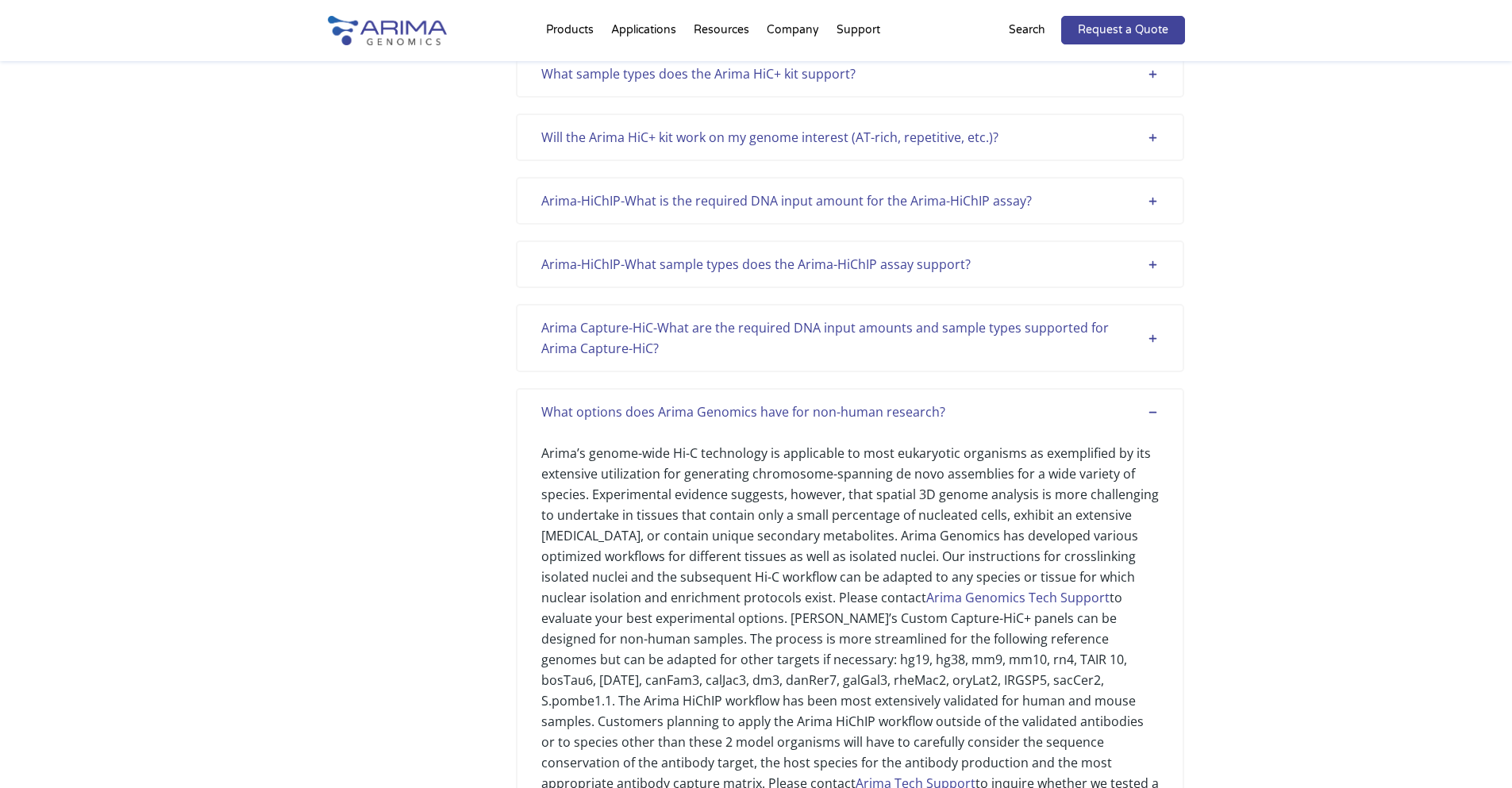
click at [762, 320] on div "Arima Capture-HiC-What are the required DNA input amounts and sample types supp…" at bounding box center [850, 338] width 617 height 41
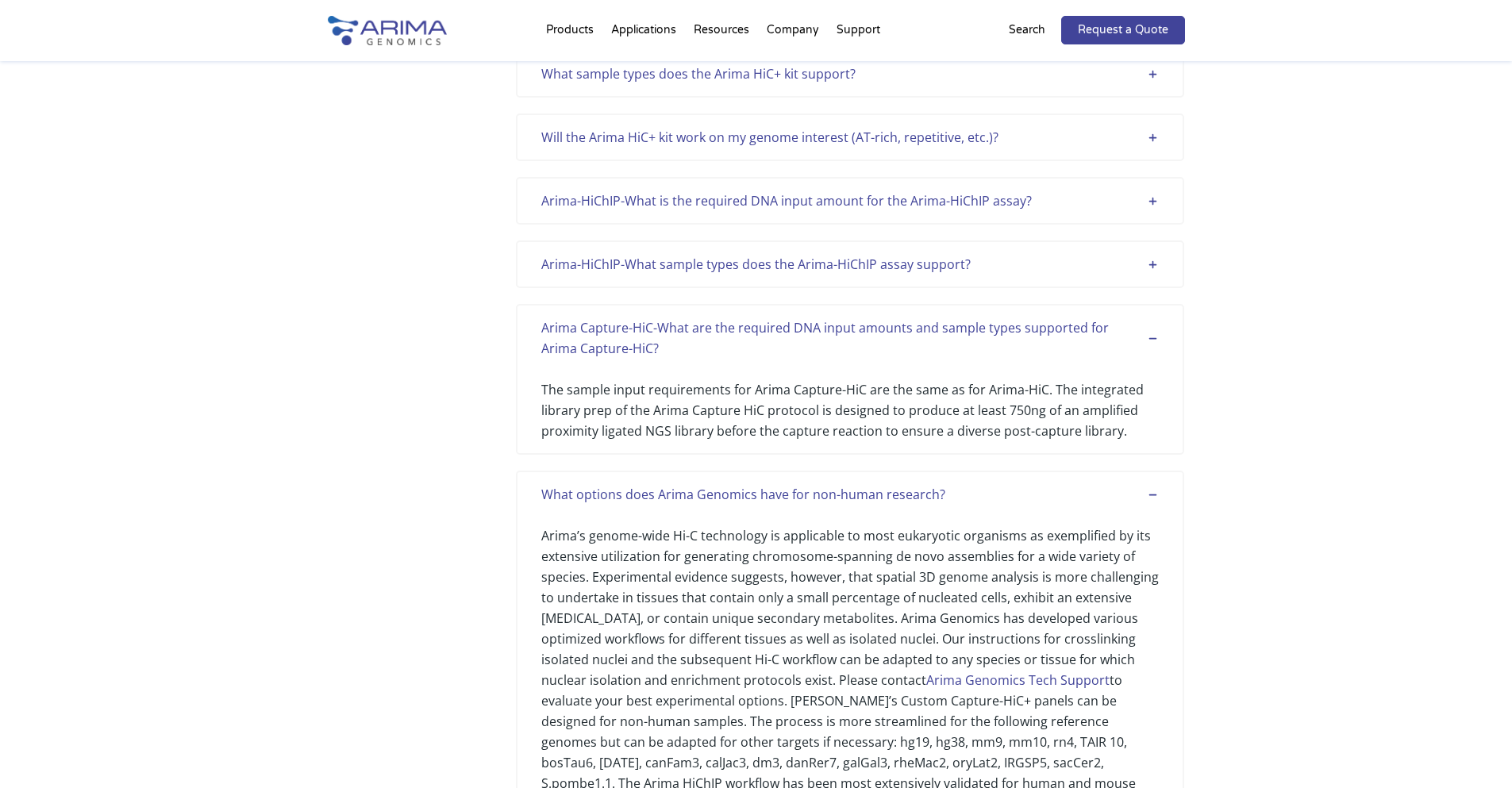
click at [788, 261] on div "Arima-HiChIP-What sample types does the Arima-HiChIP assay support? The Arima-H…" at bounding box center [850, 264] width 668 height 48
click at [788, 253] on div "Arima-HiChIP-What sample types does the Arima-HiChIP assay support?" at bounding box center [850, 263] width 617 height 21
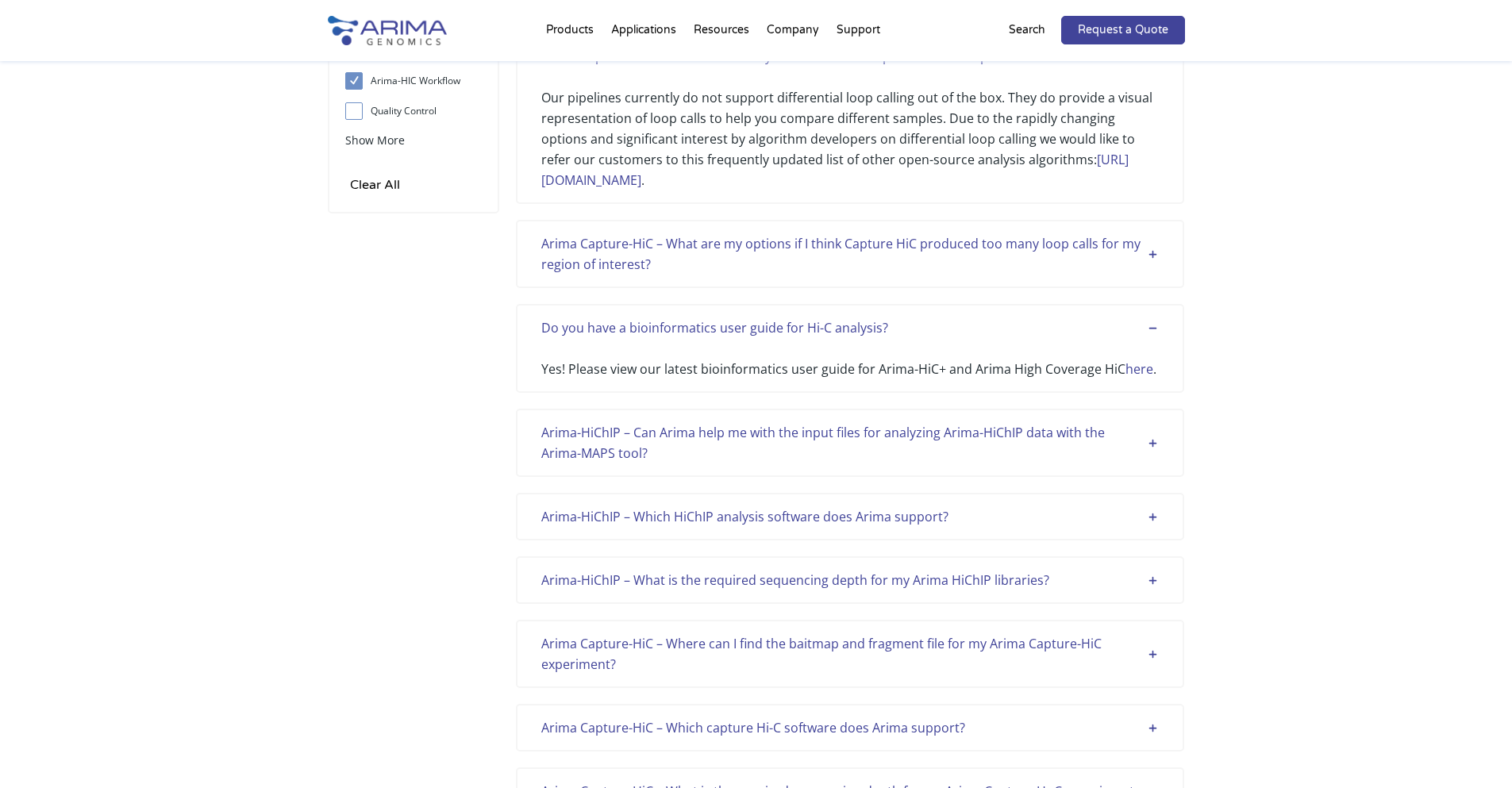
scroll to position [0, 0]
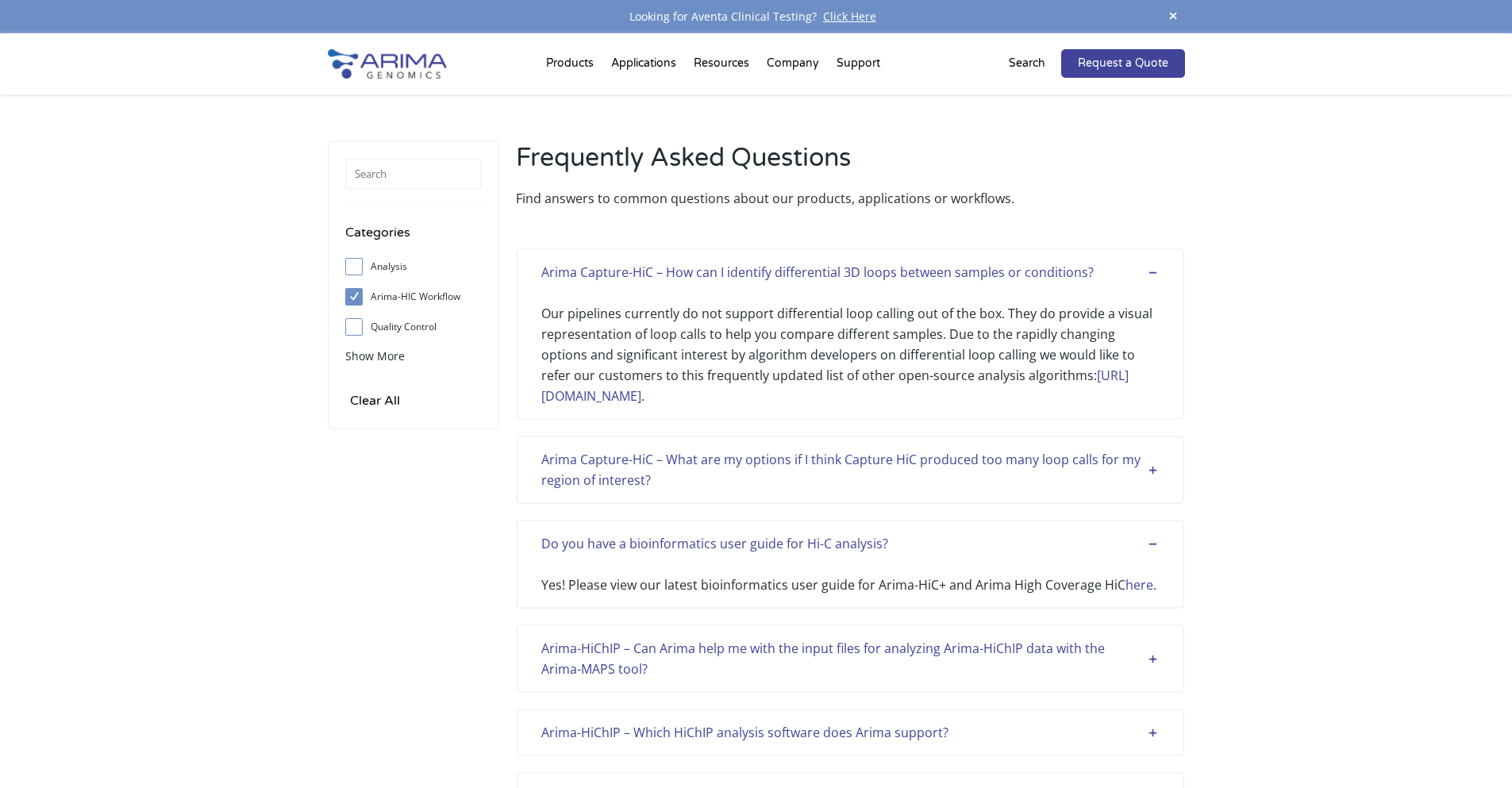
click at [364, 297] on span at bounding box center [358, 296] width 25 height 17
click at [359, 297] on input "Arima-HIC Workflow" at bounding box center [353, 296] width 10 height 10
checkbox input "false"
click at [355, 279] on div "Analysis" at bounding box center [413, 269] width 136 height 30
click at [354, 270] on input "Analysis" at bounding box center [353, 265] width 10 height 10
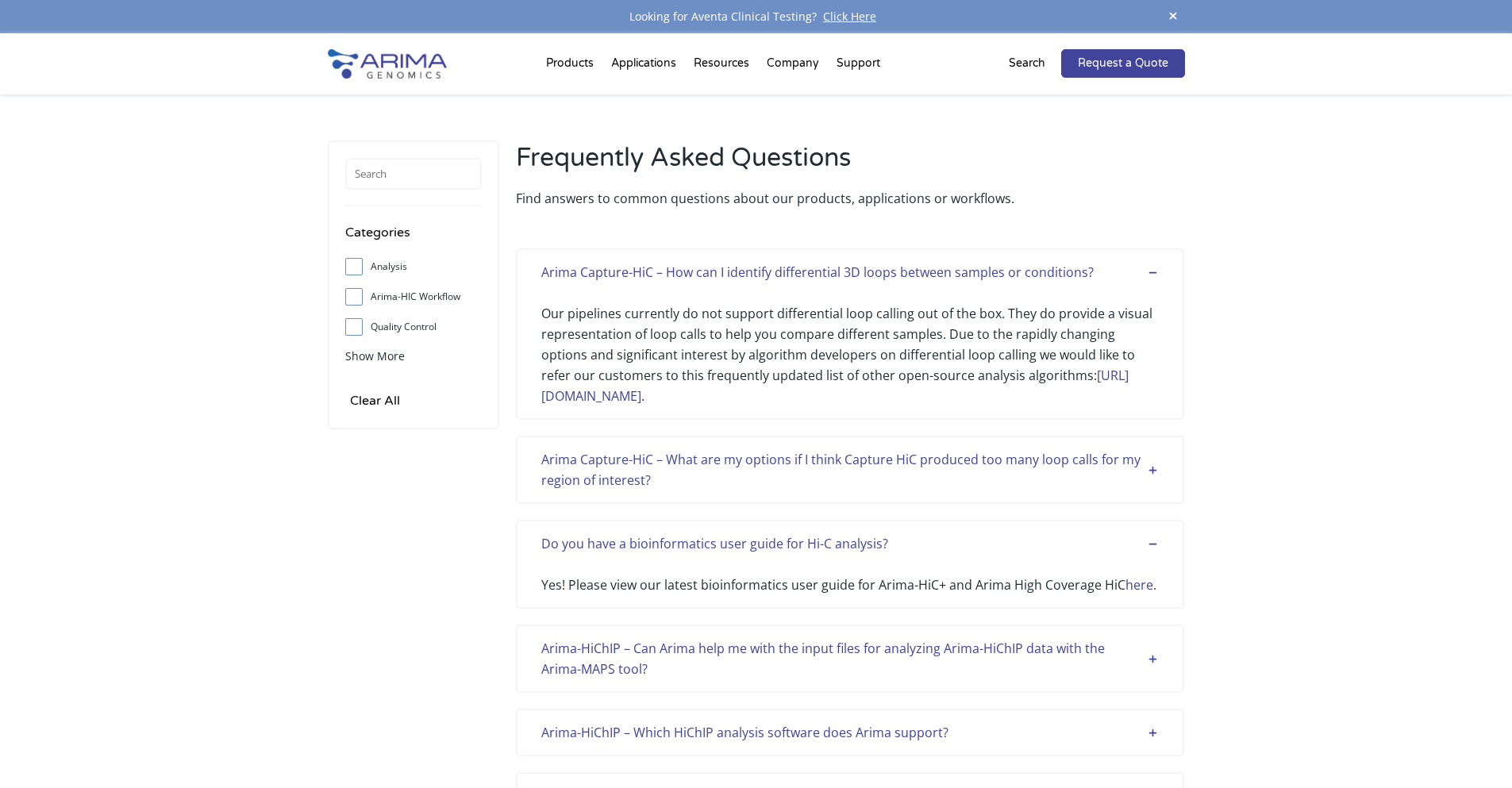
checkbox input "true"
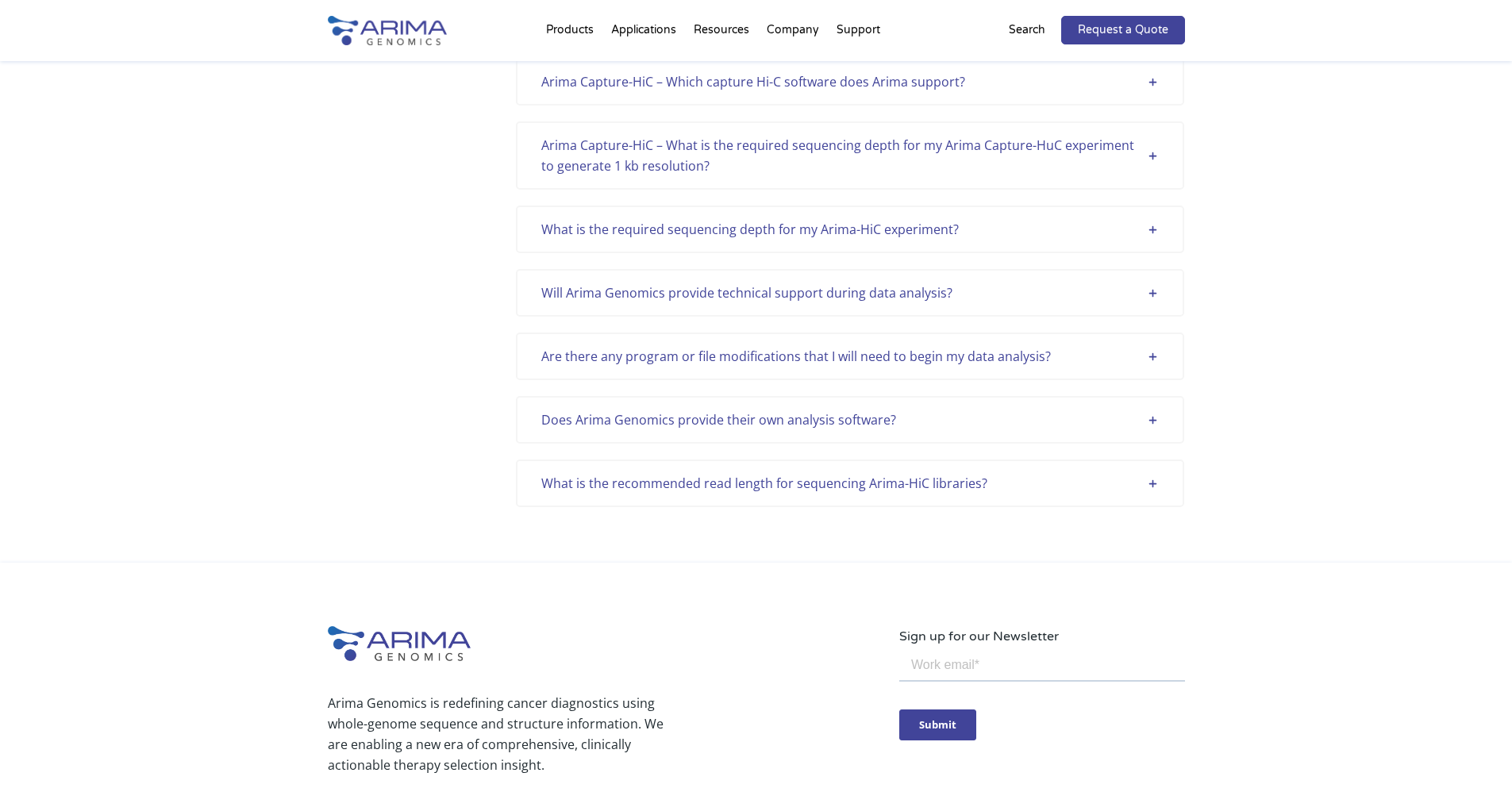
scroll to position [698, 0]
click at [844, 423] on div "Does Arima Genomics provide their own analysis software?" at bounding box center [850, 417] width 617 height 21
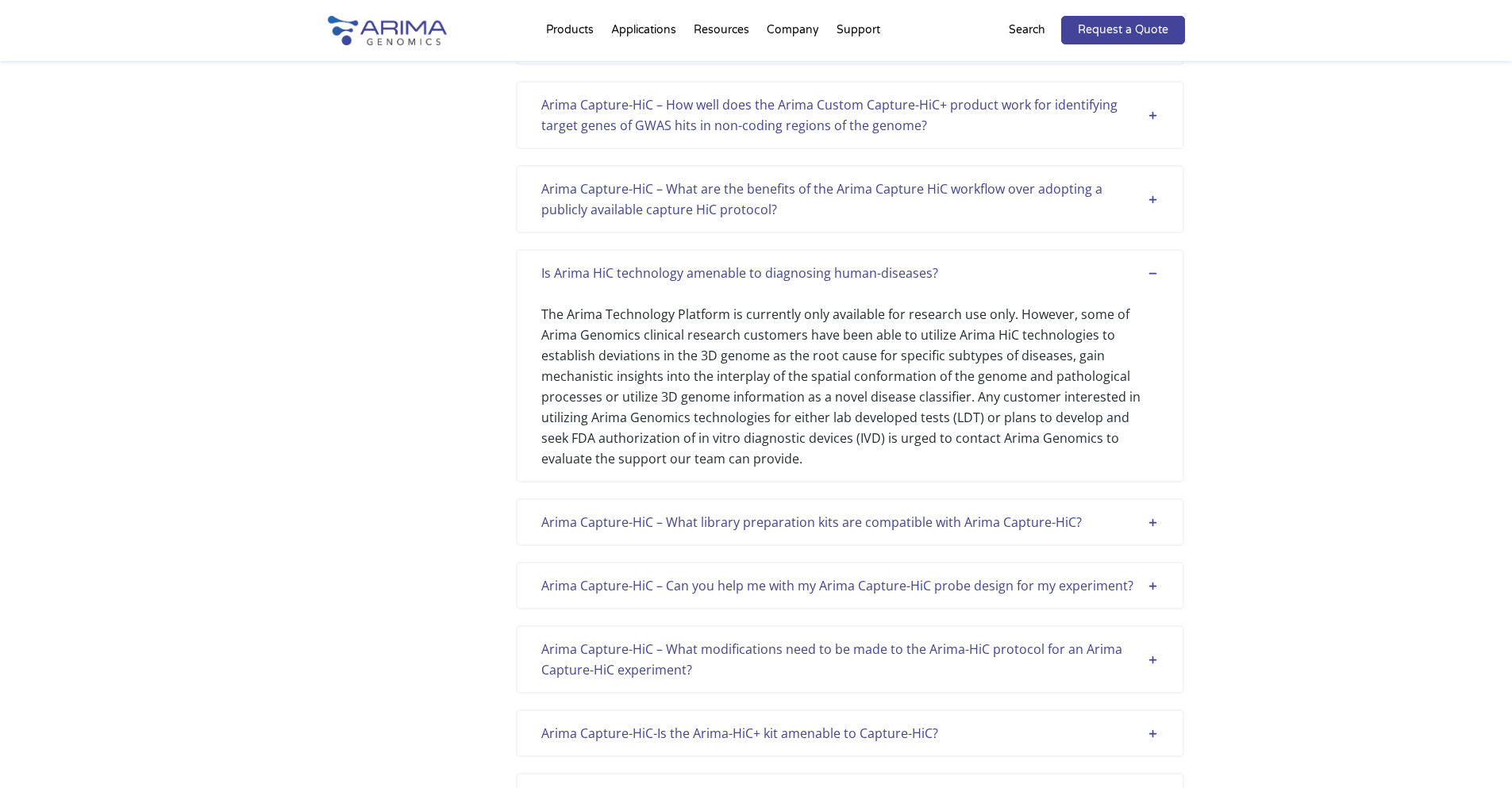
scroll to position [1776, 0]
